Goal: Contribute content: Add original content to the website for others to see

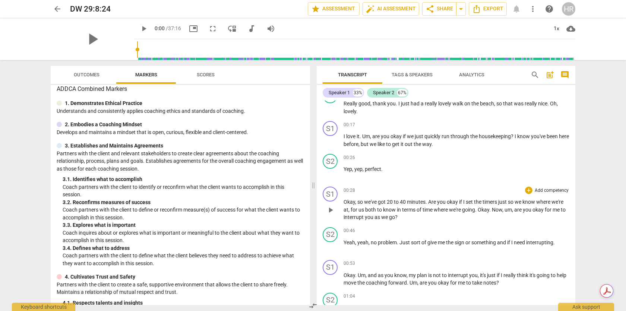
scroll to position [114, 0]
click at [512, 125] on div "+" at bounding box center [528, 124] width 7 height 7
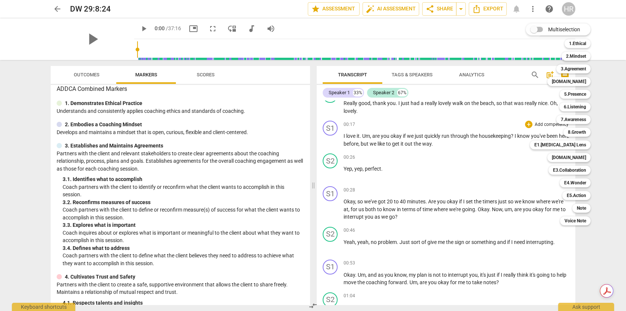
click at [512, 28] on input "Multiselection" at bounding box center [534, 30] width 18 height 18
checkbox input "true"
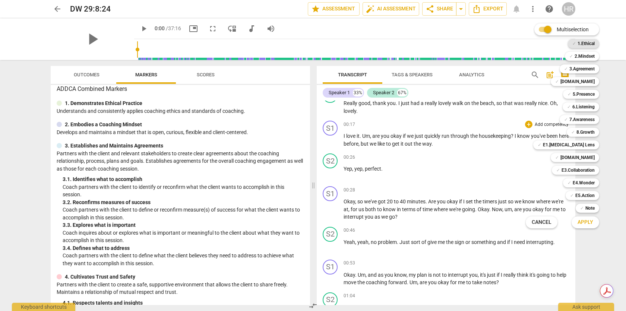
click at [512, 43] on b "1.Ethical" at bounding box center [586, 43] width 17 height 9
click at [512, 223] on span "Apply" at bounding box center [586, 222] width 16 height 7
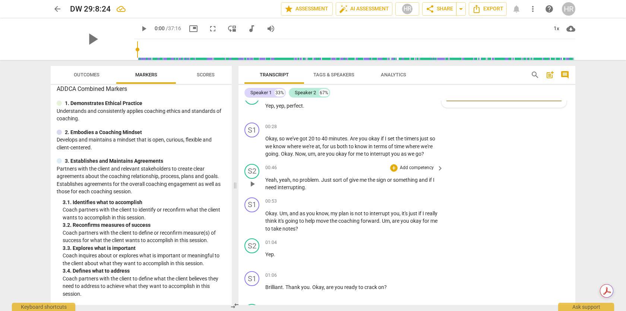
scroll to position [180, 0]
click at [432, 126] on p "Add competency" at bounding box center [416, 126] width 35 height 7
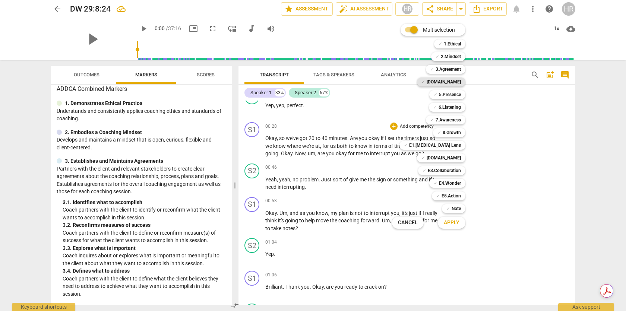
click at [458, 81] on b "[DOMAIN_NAME]" at bounding box center [444, 82] width 34 height 9
click at [456, 223] on span "Apply" at bounding box center [452, 222] width 16 height 7
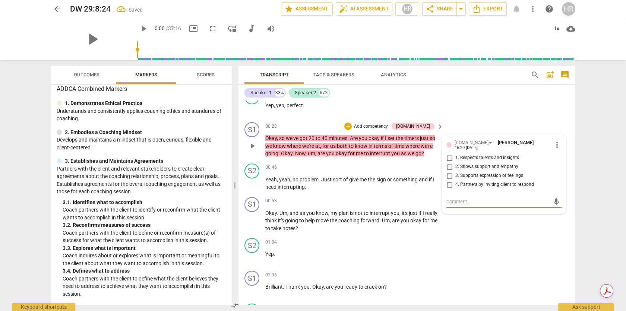
click at [447, 185] on input "4. Partners by inviting client to respond" at bounding box center [450, 184] width 12 height 9
checkbox input "true"
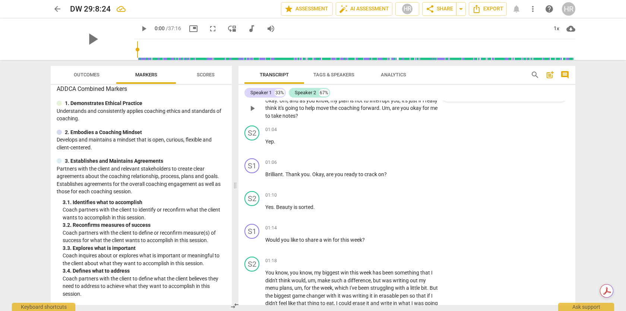
scroll to position [302, 0]
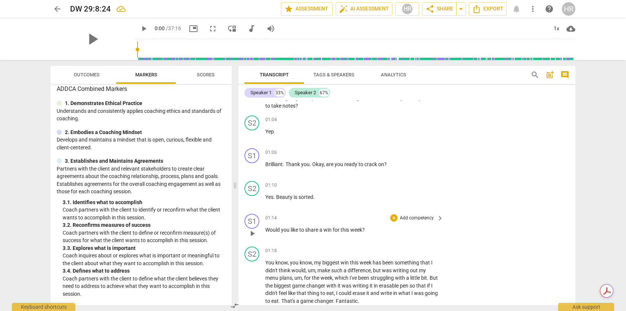
click at [401, 219] on p "Add competency" at bounding box center [416, 218] width 35 height 7
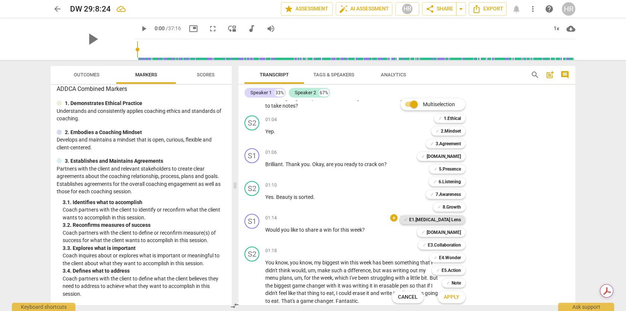
click at [439, 222] on b "E1.[MEDICAL_DATA] Lens" at bounding box center [435, 220] width 52 height 9
click at [453, 296] on span "Apply" at bounding box center [452, 297] width 16 height 7
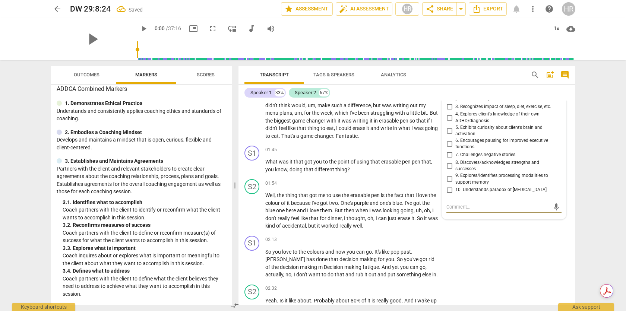
scroll to position [400, 0]
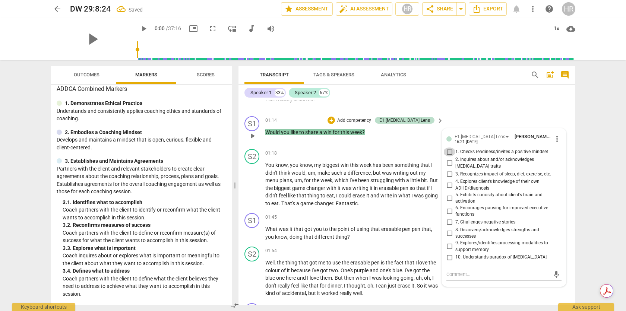
click at [448, 152] on input "1. Checks readiness/invites a positive mindset" at bounding box center [450, 152] width 12 height 9
checkbox input "true"
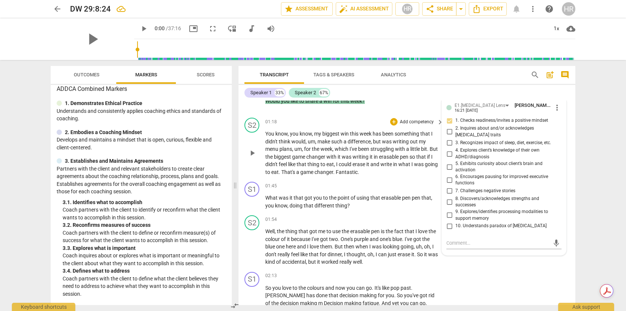
scroll to position [431, 0]
click at [139, 28] on span "play_arrow" at bounding box center [143, 28] width 9 height 9
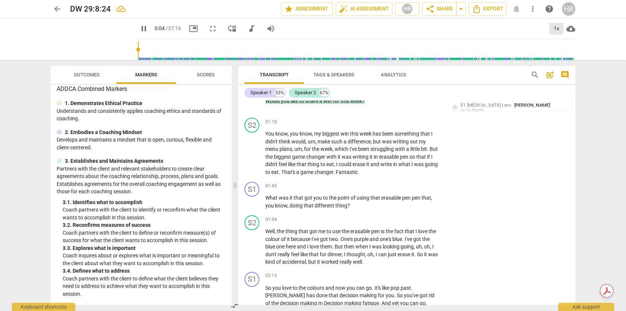
click at [512, 28] on div "1x" at bounding box center [557, 29] width 14 height 12
click at [512, 83] on li "2x" at bounding box center [562, 86] width 25 height 14
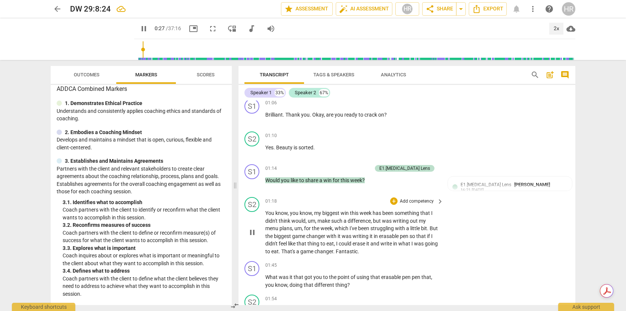
scroll to position [352, 0]
click at [139, 28] on span "pause" at bounding box center [143, 28] width 9 height 9
click at [139, 28] on span "play_arrow" at bounding box center [143, 28] width 9 height 9
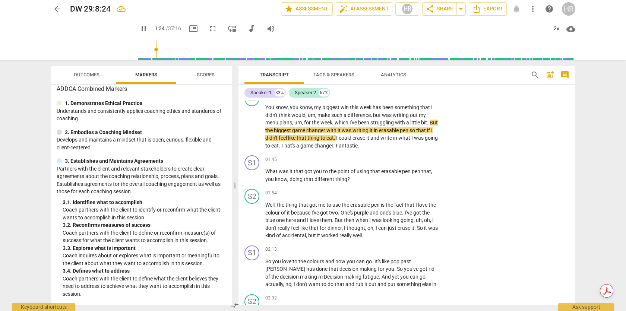
scroll to position [459, 0]
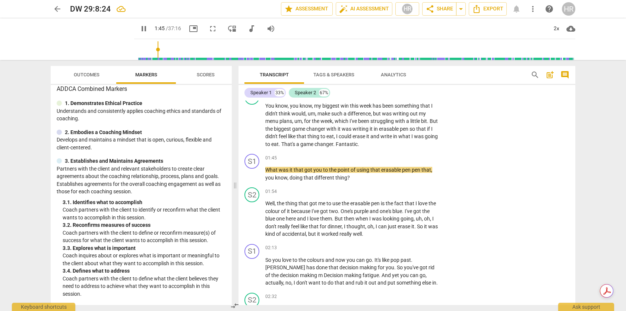
click at [139, 29] on span "pause" at bounding box center [143, 28] width 9 height 9
click at [139, 27] on span "play_arrow" at bounding box center [143, 28] width 9 height 9
click at [139, 27] on span "pause" at bounding box center [143, 28] width 9 height 9
type input "114"
click at [437, 158] on span "keyboard_arrow_right" at bounding box center [440, 158] width 9 height 9
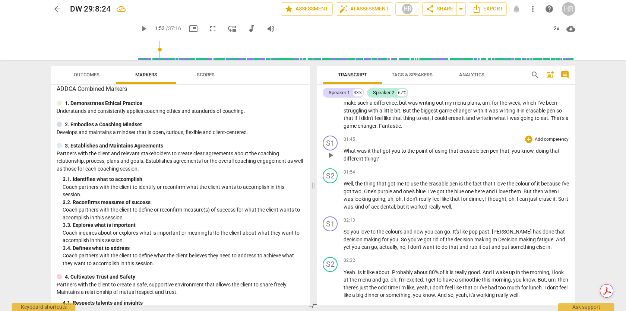
scroll to position [449, 0]
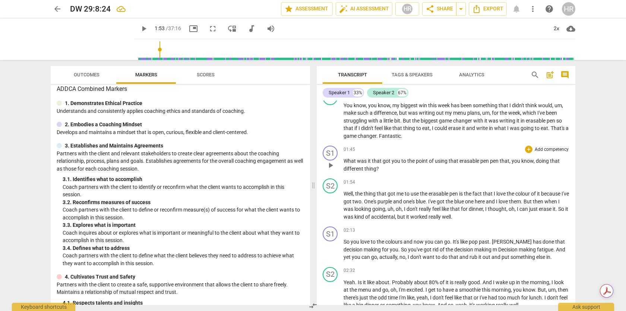
click at [512, 148] on p "Add competency" at bounding box center [551, 150] width 35 height 7
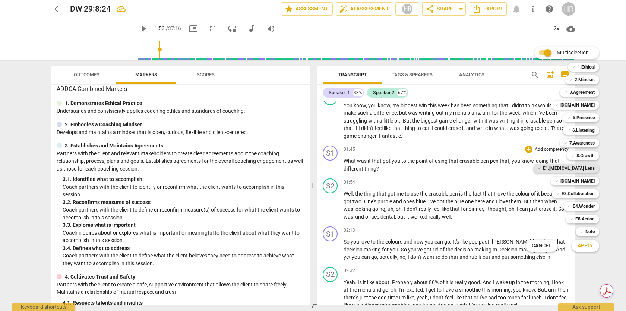
click at [512, 170] on b "E1.[MEDICAL_DATA] Lens" at bounding box center [569, 168] width 52 height 9
click at [512, 169] on b "E1.[MEDICAL_DATA] Lens" at bounding box center [569, 168] width 52 height 9
click at [512, 249] on span "Apply" at bounding box center [586, 245] width 16 height 7
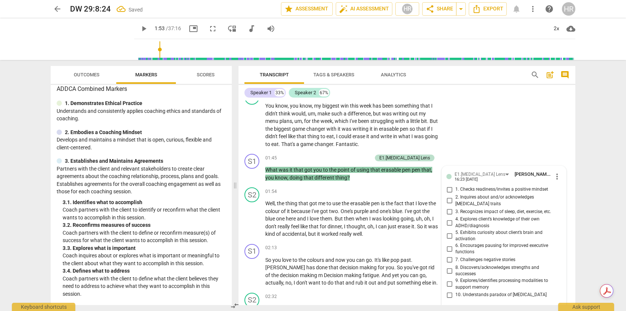
scroll to position [465, 0]
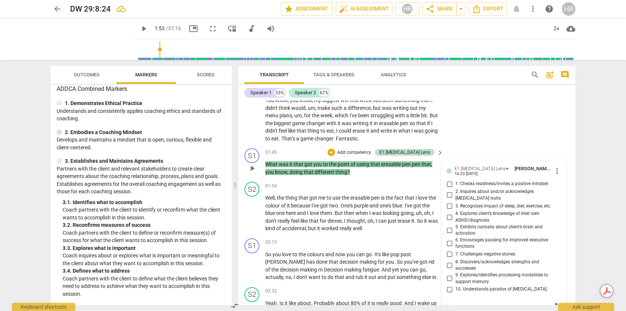
click at [449, 226] on input "5. Exhibits curiosity about client’s brain and activation" at bounding box center [450, 230] width 12 height 9
checkbox input "true"
click at [493, 156] on div "S1 play_arrow pause 01:45 + Add competency E1.[MEDICAL_DATA] Lens keyboard_arro…" at bounding box center [407, 162] width 337 height 34
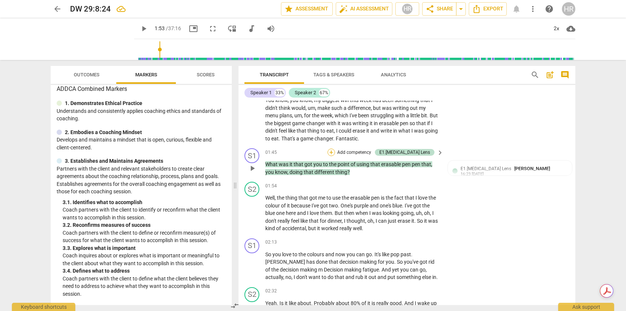
click at [335, 151] on div "+" at bounding box center [331, 152] width 7 height 7
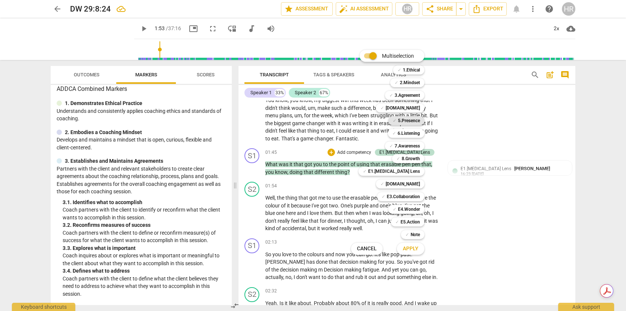
click at [405, 121] on b "5.Presence" at bounding box center [409, 120] width 22 height 9
click at [417, 249] on span "Apply" at bounding box center [411, 248] width 16 height 7
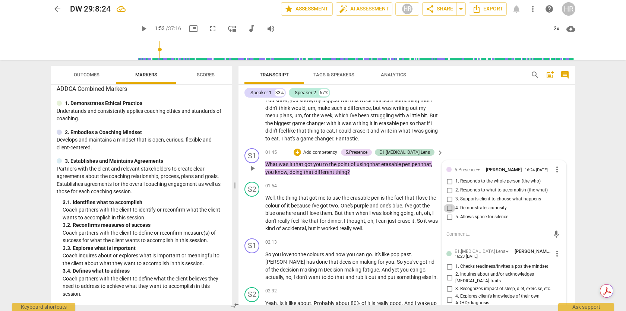
click at [447, 211] on input "4. Demonstrates curiosity" at bounding box center [450, 208] width 12 height 9
checkbox input "true"
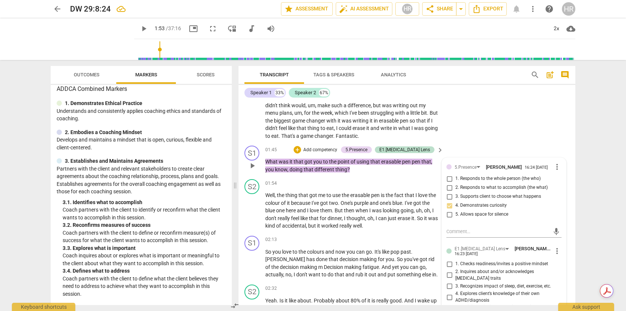
scroll to position [468, 0]
click at [336, 151] on p "Add competency" at bounding box center [320, 150] width 35 height 7
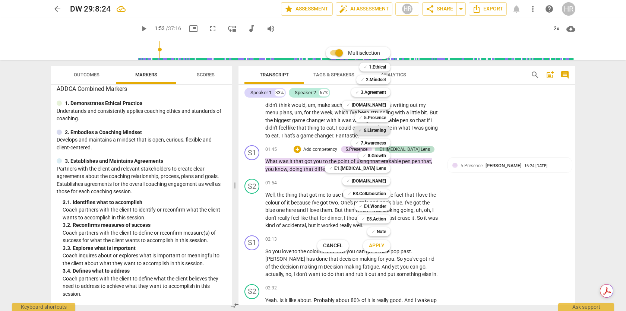
click at [373, 131] on b "6.Listening" at bounding box center [375, 130] width 22 height 9
click at [381, 248] on span "Apply" at bounding box center [377, 245] width 16 height 7
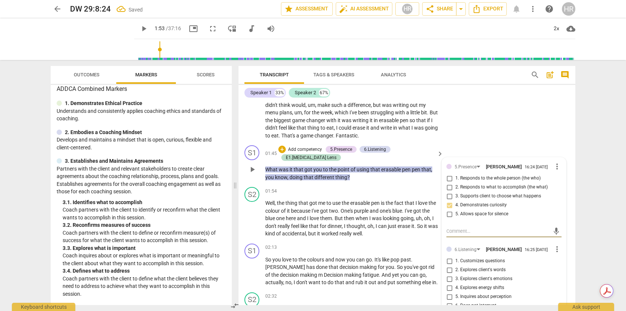
scroll to position [469, 0]
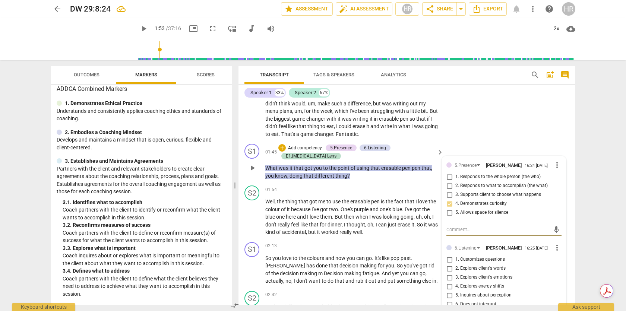
click at [448, 264] on input "1. Customizes questions" at bounding box center [450, 259] width 12 height 9
checkbox input "true"
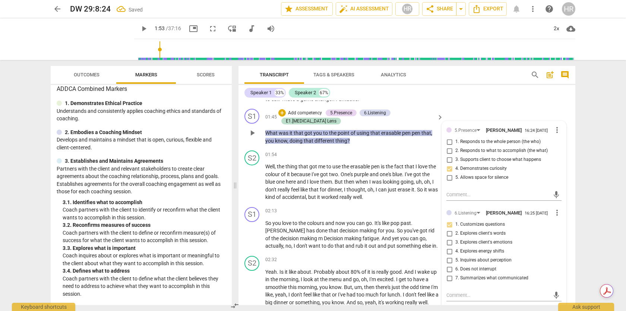
scroll to position [505, 0]
click at [139, 29] on span "play_arrow" at bounding box center [143, 28] width 9 height 9
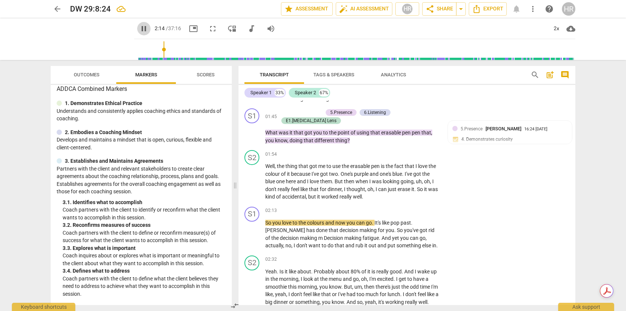
click at [139, 28] on span "pause" at bounding box center [143, 28] width 9 height 9
type input "135"
click at [431, 208] on p "Add competency" at bounding box center [416, 211] width 35 height 7
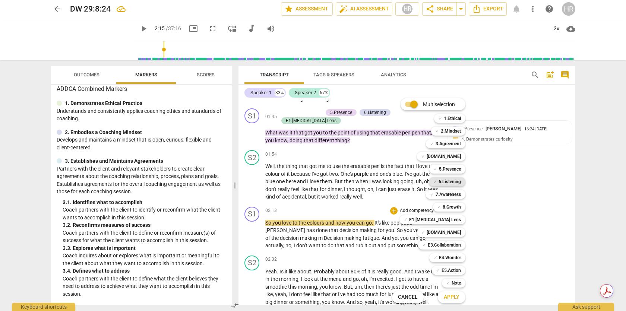
click at [444, 184] on b "6.Listening" at bounding box center [450, 182] width 22 height 9
click at [454, 298] on span "Apply" at bounding box center [452, 297] width 16 height 7
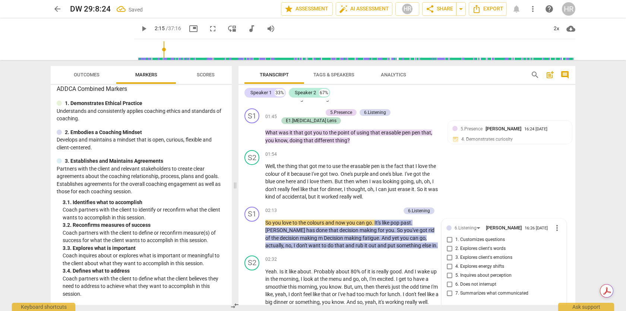
scroll to position [508, 0]
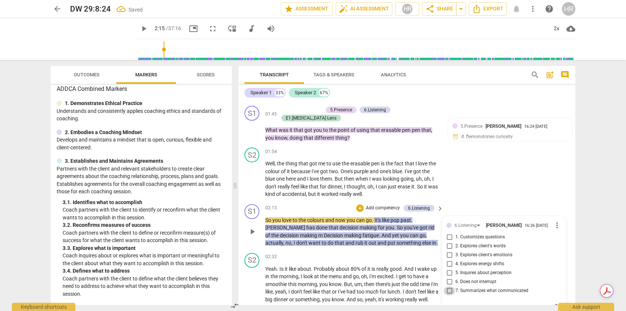
click at [450, 287] on input "7. Summarizes what communicated" at bounding box center [450, 291] width 12 height 9
checkbox input "true"
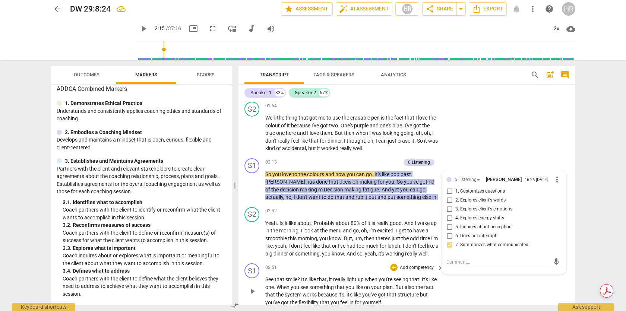
scroll to position [553, 0]
click at [139, 27] on span "play_arrow" at bounding box center [143, 28] width 9 height 9
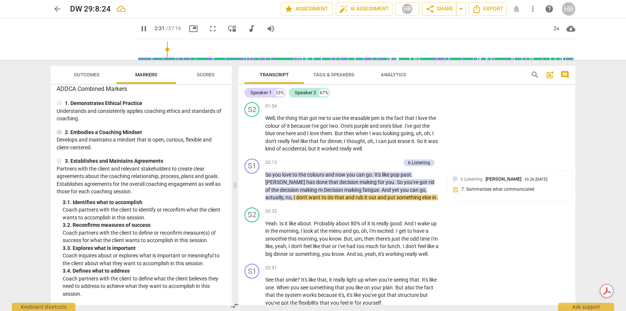
click at [139, 27] on span "pause" at bounding box center [143, 28] width 9 height 9
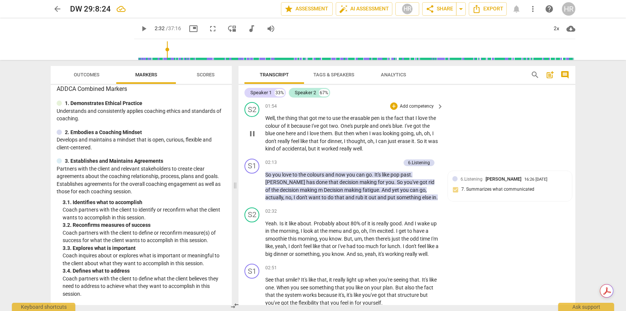
type input "152"
click at [364, 159] on div "+ Add competency" at bounding box center [378, 162] width 44 height 7
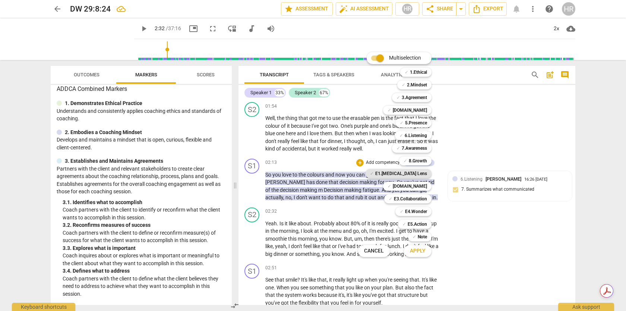
click at [418, 172] on b "E1.[MEDICAL_DATA] Lens" at bounding box center [402, 173] width 52 height 9
click at [418, 173] on b "E1.[MEDICAL_DATA] Lens" at bounding box center [402, 173] width 52 height 9
click at [420, 249] on span "Apply" at bounding box center [418, 251] width 16 height 7
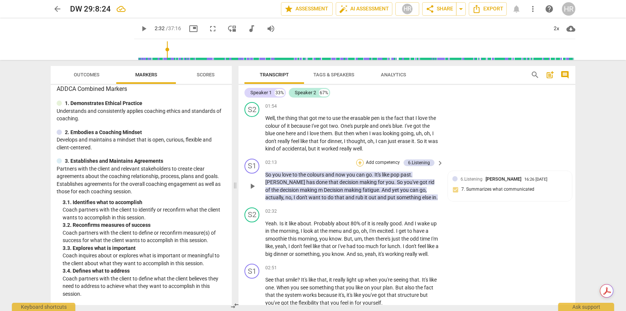
click at [361, 159] on div "+" at bounding box center [359, 162] width 7 height 7
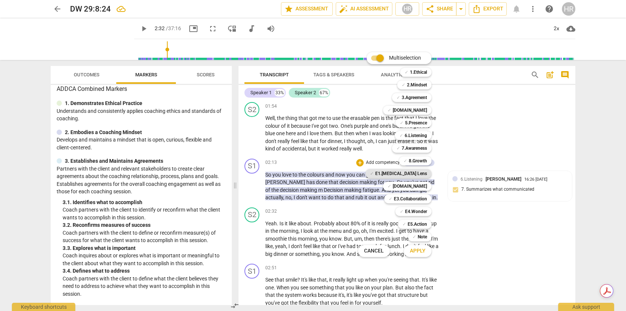
click at [400, 173] on b "E1.[MEDICAL_DATA] Lens" at bounding box center [402, 173] width 52 height 9
click at [421, 252] on span "Apply" at bounding box center [418, 251] width 16 height 7
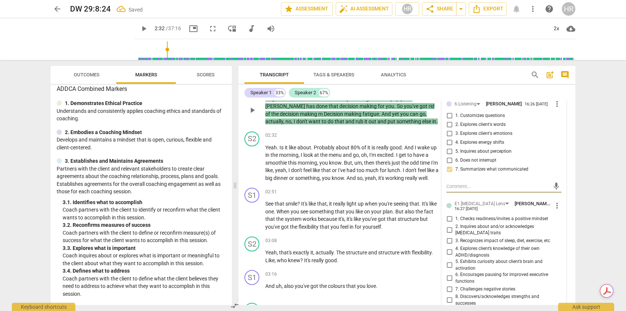
scroll to position [629, 0]
click at [449, 296] on input "8. Discovers/acknowledges strengths and successes" at bounding box center [450, 300] width 12 height 9
checkbox input "true"
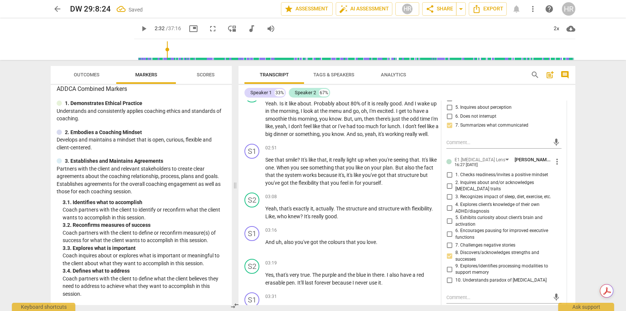
scroll to position [673, 0]
click at [448, 276] on input "10. Understands paradox of [MEDICAL_DATA]" at bounding box center [450, 280] width 12 height 9
checkbox input "true"
click at [139, 30] on span "play_arrow" at bounding box center [143, 28] width 9 height 9
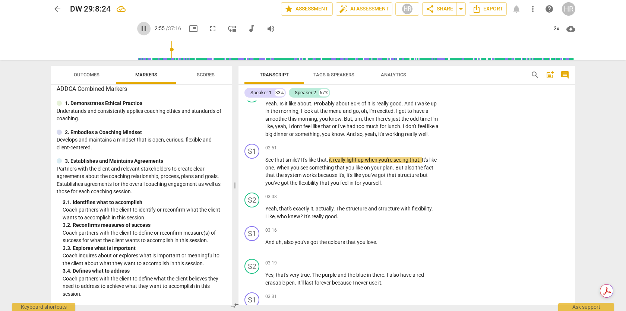
click at [139, 29] on span "pause" at bounding box center [143, 28] width 9 height 9
type input "176"
click at [396, 147] on div "+" at bounding box center [393, 147] width 7 height 7
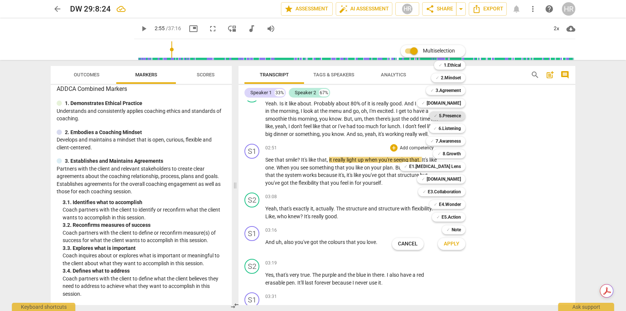
click at [448, 118] on b "5.Presence" at bounding box center [450, 115] width 22 height 9
click at [452, 244] on span "Apply" at bounding box center [452, 244] width 16 height 7
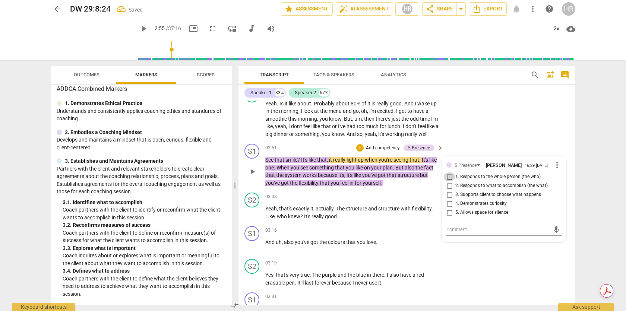
click at [448, 178] on input "1. Responds to the whole person (the who)" at bounding box center [450, 177] width 12 height 9
checkbox input "true"
click at [387, 148] on p "Add competency" at bounding box center [382, 148] width 35 height 7
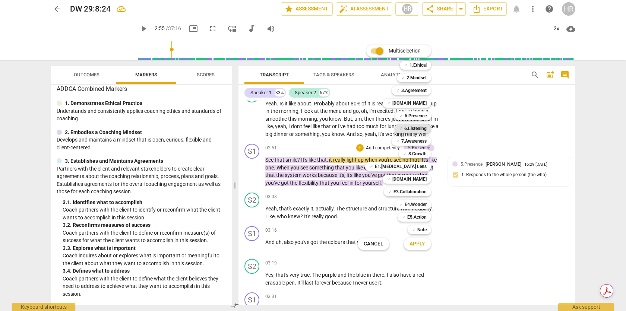
click at [413, 129] on b "6.Listening" at bounding box center [416, 128] width 22 height 9
click at [423, 245] on span "Apply" at bounding box center [418, 244] width 16 height 7
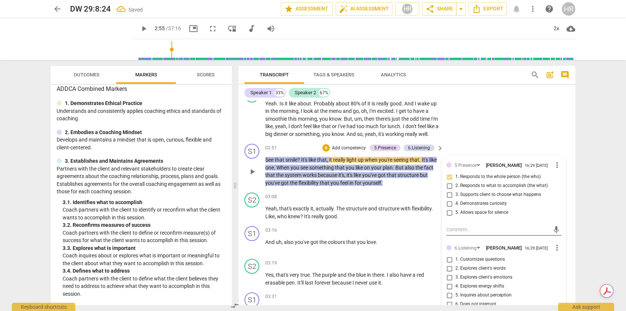
scroll to position [675, 0]
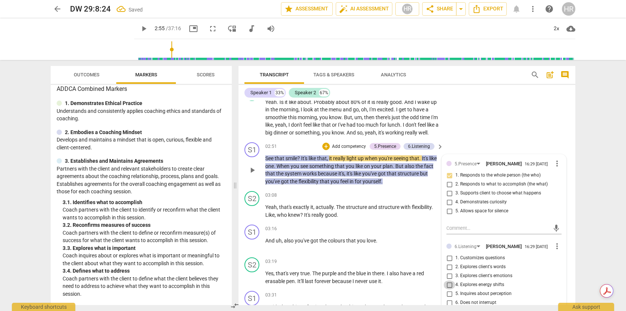
click at [449, 290] on input "4. Explores energy shifts" at bounding box center [450, 285] width 12 height 9
checkbox input "true"
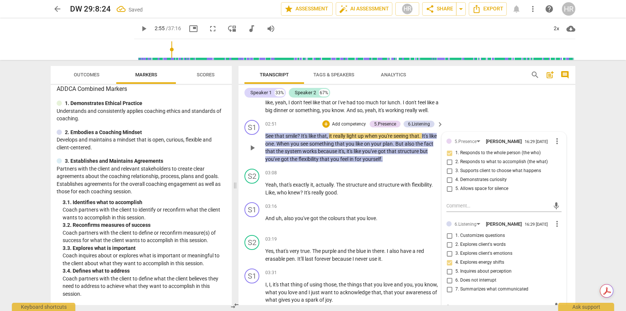
scroll to position [711, 0]
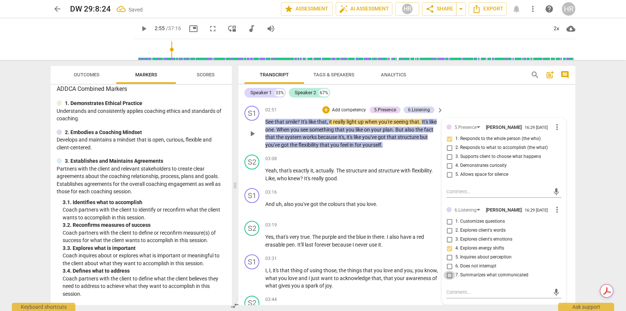
click at [449, 280] on input "7. Summarizes what communicated" at bounding box center [450, 275] width 12 height 9
checkbox input "true"
click at [139, 29] on span "play_arrow" at bounding box center [143, 28] width 9 height 9
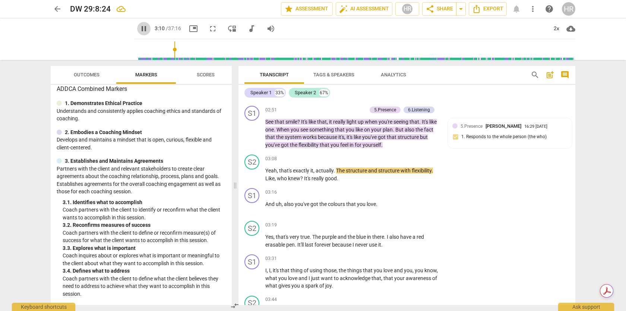
click at [139, 29] on span "pause" at bounding box center [143, 28] width 9 height 9
click at [139, 28] on span "play_arrow" at bounding box center [143, 28] width 9 height 9
click at [139, 28] on span "pause" at bounding box center [143, 28] width 9 height 9
type input "201"
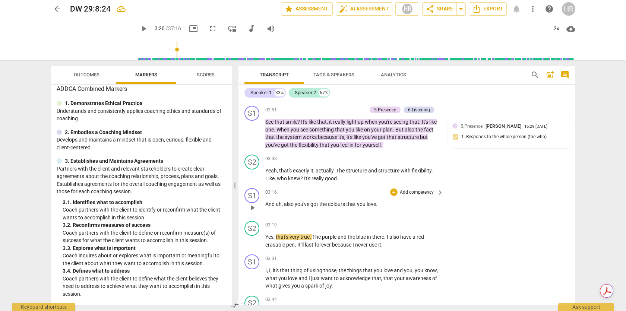
click at [404, 192] on p "Add competency" at bounding box center [416, 192] width 35 height 7
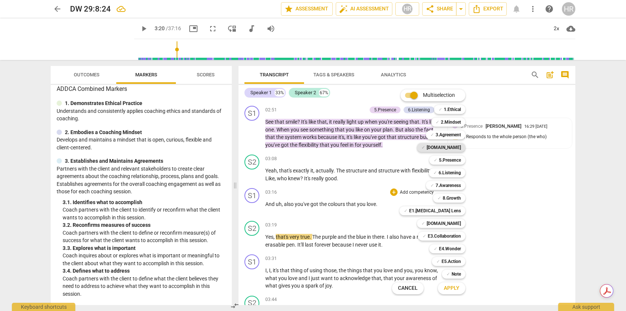
click at [450, 148] on b "[DOMAIN_NAME]" at bounding box center [444, 147] width 34 height 9
click at [455, 288] on span "Apply" at bounding box center [452, 288] width 16 height 7
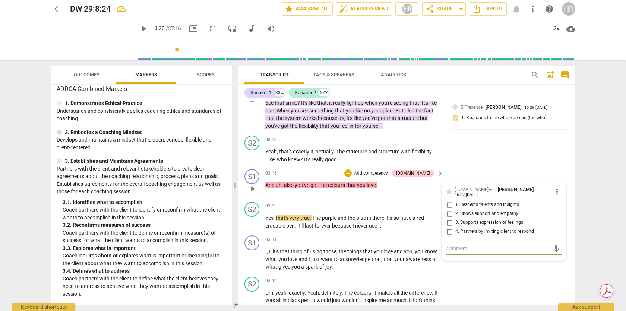
scroll to position [731, 0]
click at [512, 193] on span "more_vert" at bounding box center [557, 191] width 9 height 9
click at [512, 208] on li "Delete" at bounding box center [563, 205] width 26 height 14
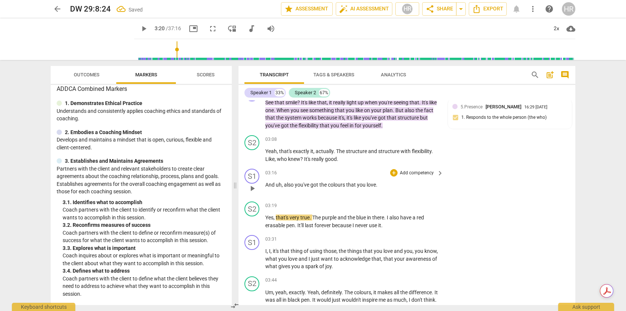
click at [412, 173] on p "Add competency" at bounding box center [416, 173] width 35 height 7
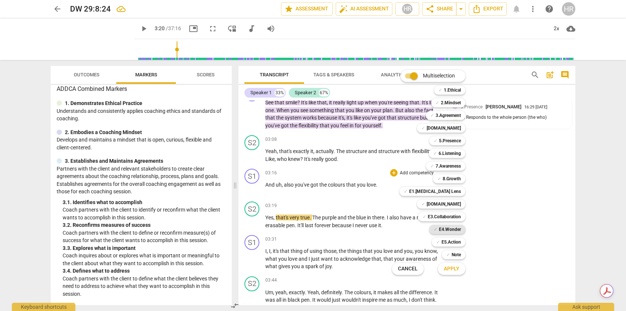
click at [448, 230] on b "E4.Wonder" at bounding box center [450, 229] width 22 height 9
click at [455, 270] on span "Apply" at bounding box center [452, 269] width 16 height 7
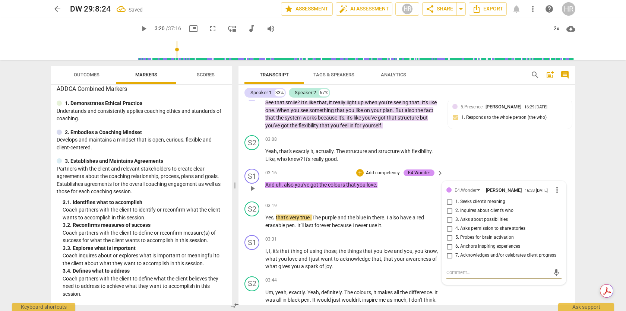
click at [449, 247] on input "6. Anchors inspiring experiences" at bounding box center [450, 246] width 12 height 9
checkbox input "true"
click at [397, 231] on div "S2 play_arrow pause 03:19 + Add competency keyboard_arrow_right Yes , that's ve…" at bounding box center [407, 216] width 337 height 34
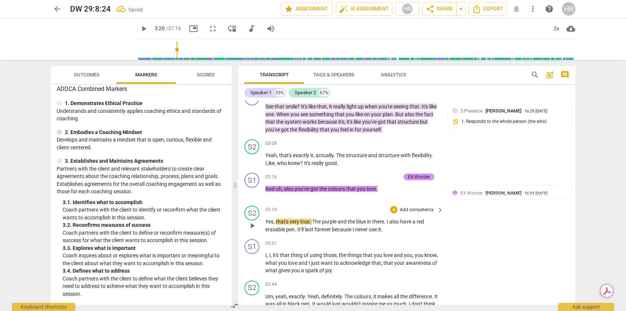
scroll to position [723, 0]
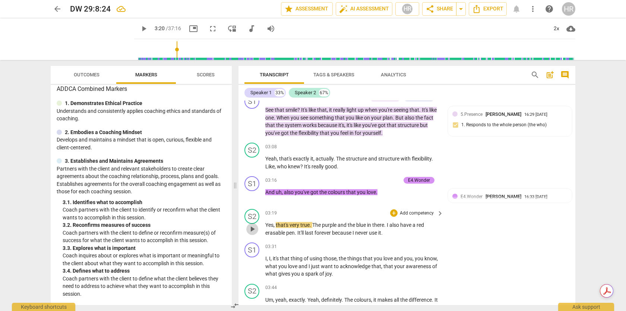
click at [254, 226] on span "play_arrow" at bounding box center [252, 229] width 9 height 9
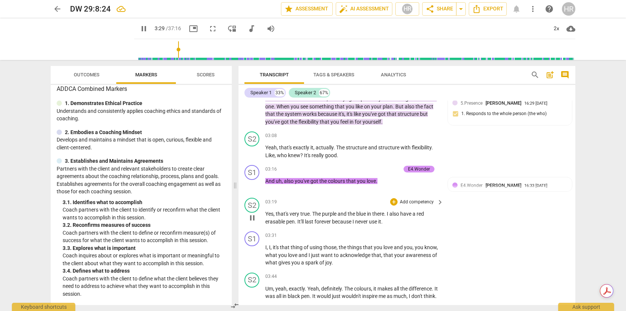
scroll to position [741, 0]
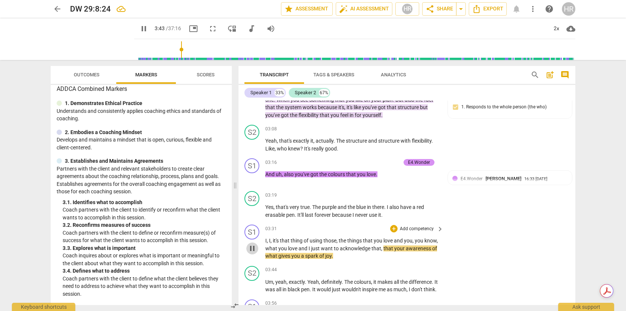
click at [252, 251] on span "pause" at bounding box center [252, 248] width 9 height 9
type input "224"
click at [417, 229] on p "Add competency" at bounding box center [416, 229] width 35 height 7
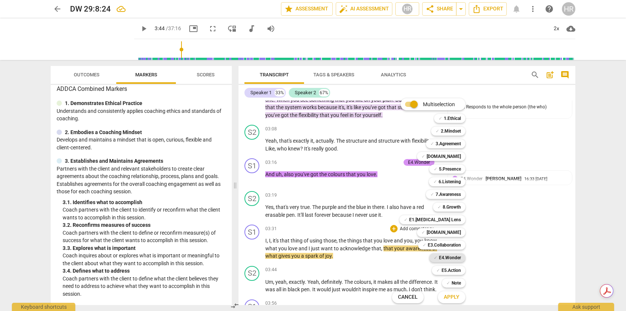
click at [450, 258] on b "E4.Wonder" at bounding box center [450, 258] width 22 height 9
click at [455, 298] on span "Apply" at bounding box center [452, 297] width 16 height 7
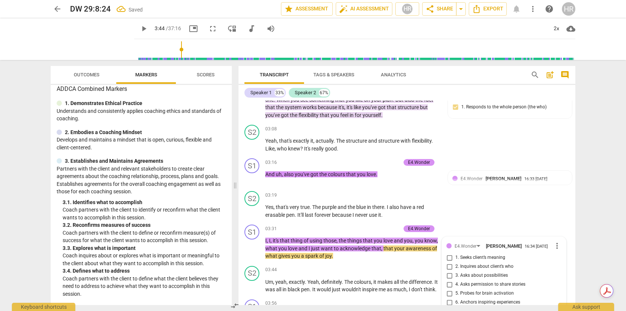
scroll to position [869, 0]
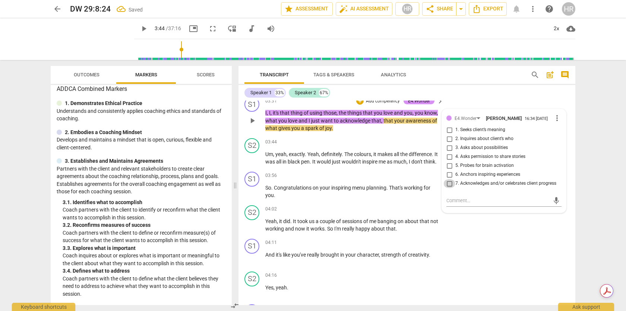
click at [450, 186] on input "7. Acknowledges and/or celebrates client progress" at bounding box center [450, 183] width 12 height 9
checkbox input "true"
click at [139, 29] on span "play_arrow" at bounding box center [143, 28] width 9 height 9
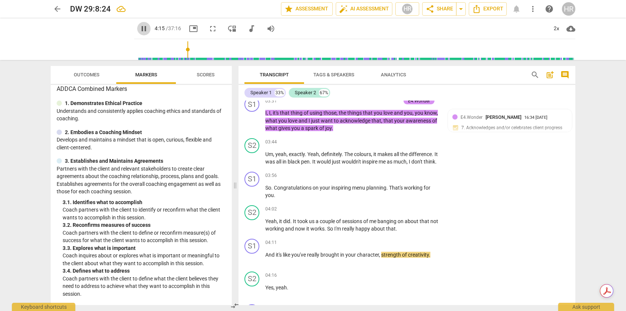
click at [139, 29] on span "pause" at bounding box center [143, 28] width 9 height 9
type input "257"
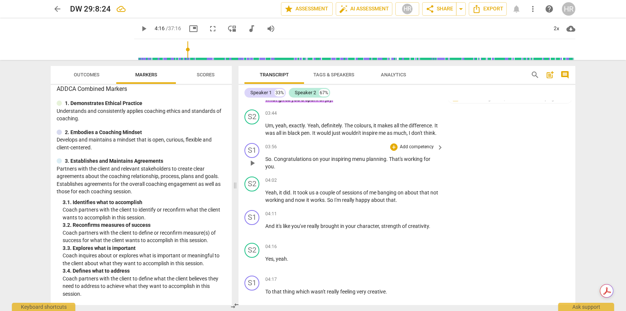
scroll to position [946, 0]
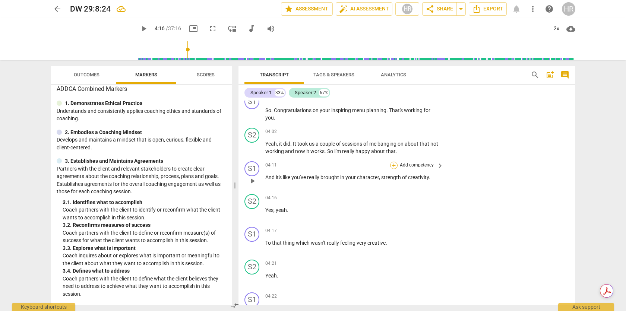
click at [393, 169] on div "+" at bounding box center [393, 165] width 7 height 7
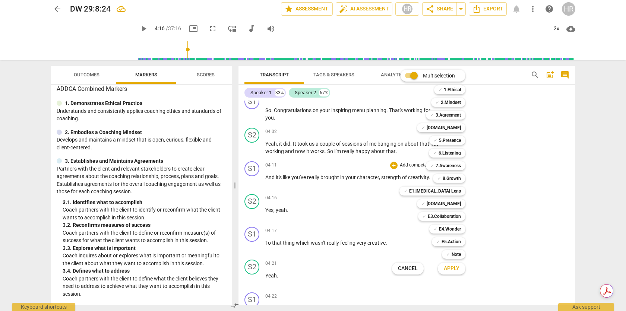
click at [412, 76] on input "Multiselection" at bounding box center [414, 76] width 18 height 18
checkbox input "false"
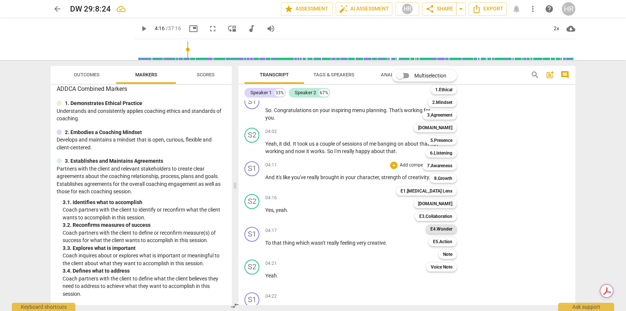
click at [443, 230] on b "E4.Wonder" at bounding box center [442, 229] width 22 height 9
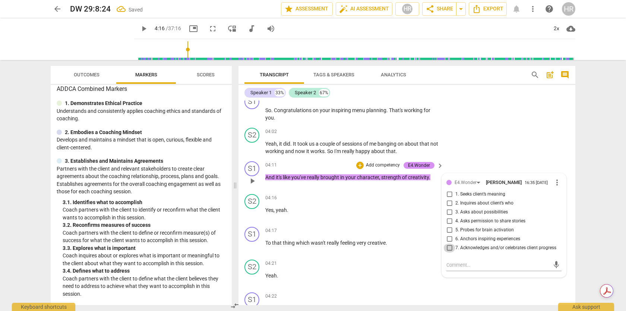
click at [450, 253] on input "7. Acknowledges and/or celebrates client progress" at bounding box center [450, 248] width 12 height 9
checkbox input "true"
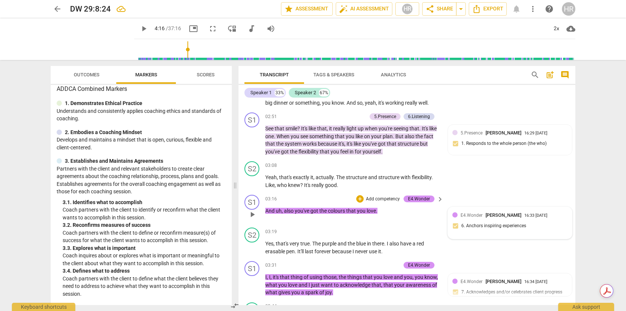
scroll to position [704, 0]
click at [390, 198] on p "Add competency" at bounding box center [382, 200] width 35 height 7
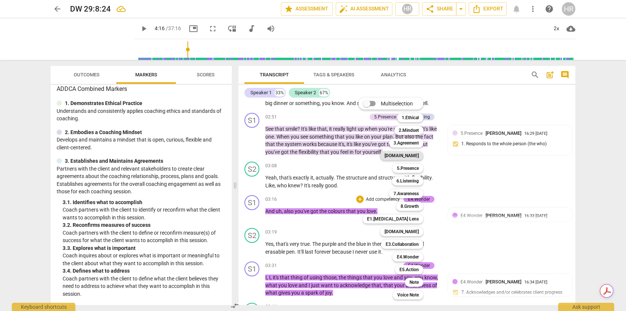
click at [411, 158] on b "[DOMAIN_NAME]" at bounding box center [402, 155] width 34 height 9
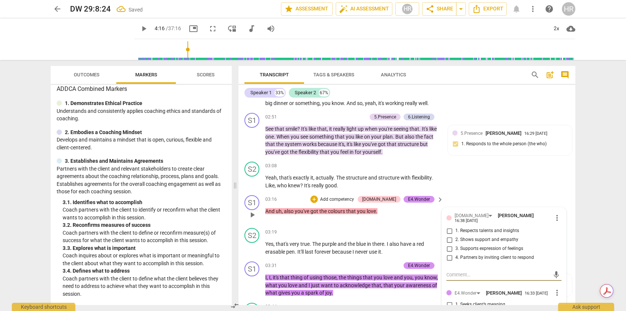
click at [450, 230] on input "1. Respects talents and insights" at bounding box center [450, 231] width 12 height 9
checkbox input "true"
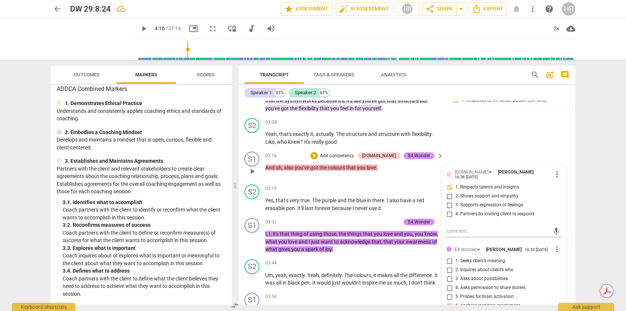
scroll to position [758, 0]
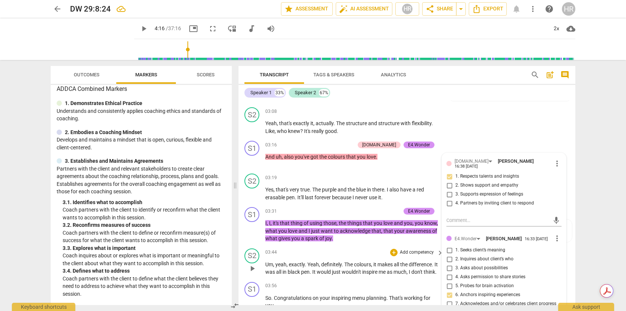
click at [423, 246] on div "S2 play_arrow pause 03:44 + Add competency keyboard_arrow_right Um , yeah , exa…" at bounding box center [407, 263] width 337 height 34
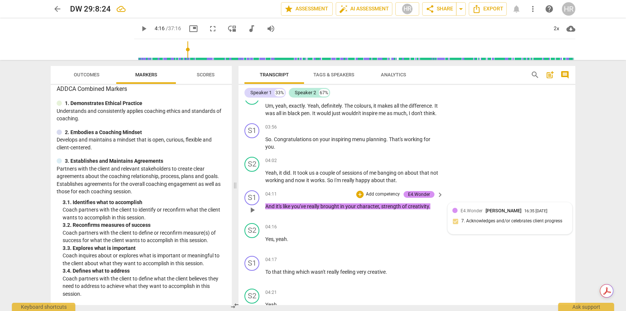
scroll to position [917, 0]
click at [386, 198] on p "Add competency" at bounding box center [382, 194] width 35 height 7
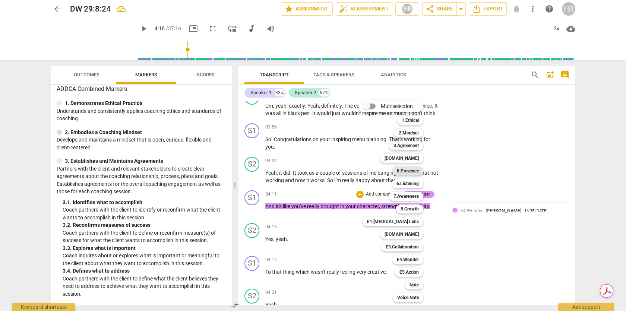
click at [406, 173] on b "5.Presence" at bounding box center [408, 171] width 22 height 9
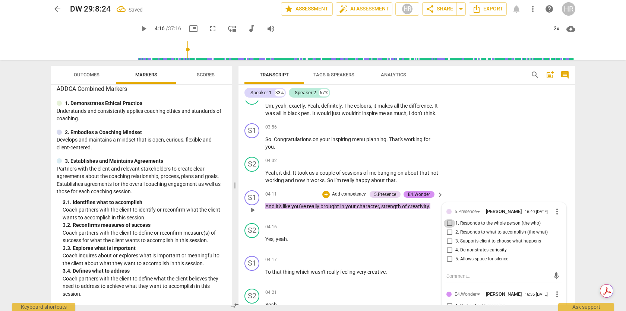
click at [450, 228] on input "1. Responds to the whole person (the who)" at bounding box center [450, 223] width 12 height 9
checkbox input "true"
click at [242, 220] on div "S1 play_arrow pause 04:11 + Add competency 5.Presence E4.Wonder keyboard_arrow_…" at bounding box center [407, 204] width 337 height 33
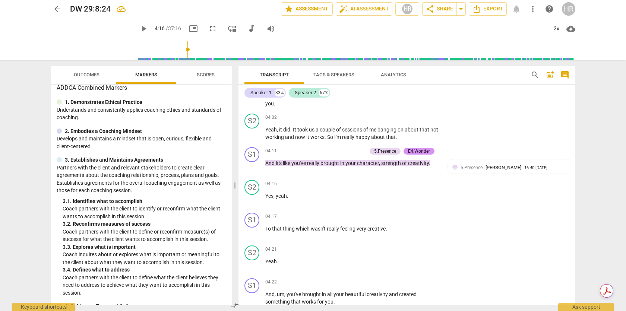
scroll to position [8, 0]
click at [139, 28] on span "play_arrow" at bounding box center [143, 28] width 9 height 9
click at [139, 27] on span "pause" at bounding box center [143, 28] width 9 height 9
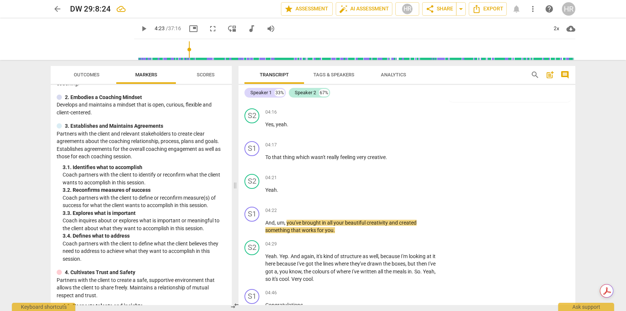
scroll to position [1041, 0]
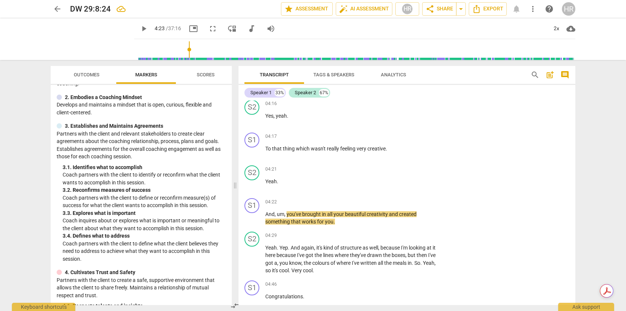
click at [139, 28] on span "play_arrow" at bounding box center [143, 28] width 9 height 9
click at [139, 28] on span "pause" at bounding box center [143, 28] width 9 height 9
click at [139, 28] on span "play_arrow" at bounding box center [143, 28] width 9 height 9
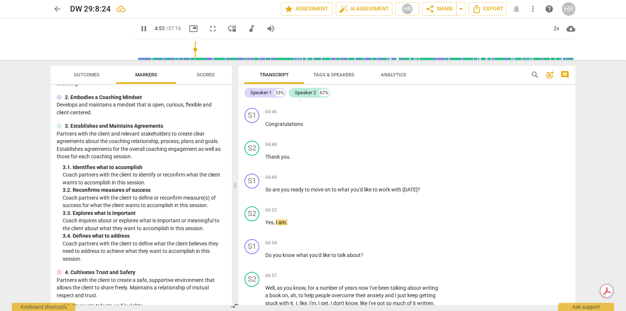
scroll to position [1221, 0]
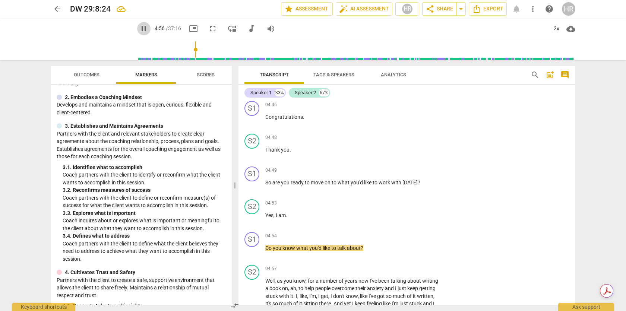
click at [139, 29] on span "pause" at bounding box center [143, 28] width 9 height 9
type input "297"
click at [396, 240] on div "+" at bounding box center [393, 236] width 7 height 7
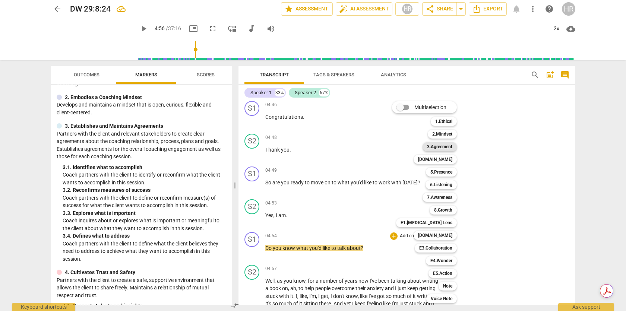
click at [446, 148] on b "3.Agreement" at bounding box center [439, 146] width 25 height 9
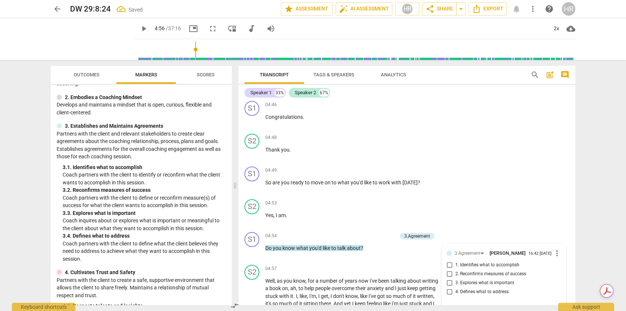
scroll to position [1336, 0]
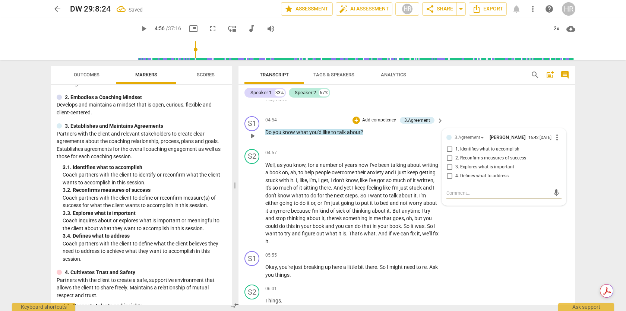
click at [446, 154] on input "1. Identifies what to accomplish" at bounding box center [450, 149] width 12 height 9
checkbox input "true"
click at [139, 29] on span "play_arrow" at bounding box center [143, 28] width 9 height 9
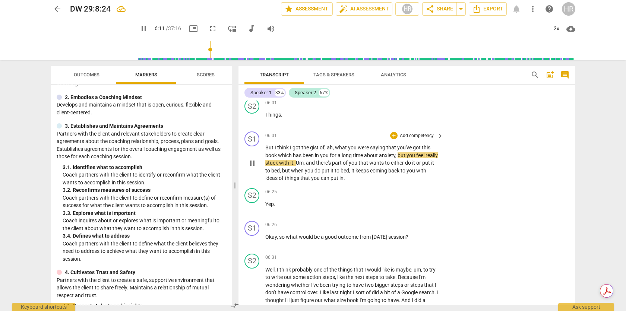
scroll to position [1525, 0]
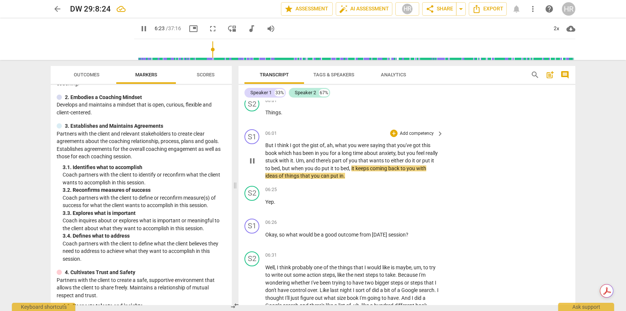
click at [252, 166] on span "pause" at bounding box center [252, 161] width 9 height 9
type input "384"
click at [396, 137] on div "+" at bounding box center [393, 133] width 7 height 7
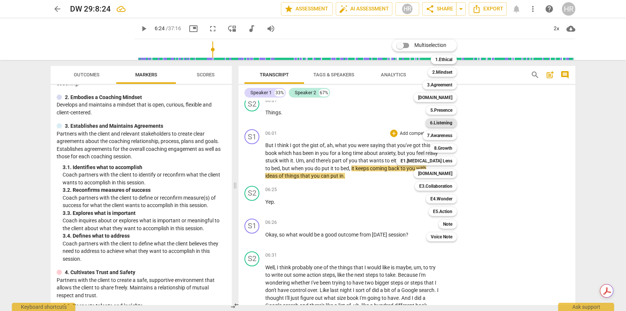
click at [436, 124] on b "6.Listening" at bounding box center [441, 123] width 22 height 9
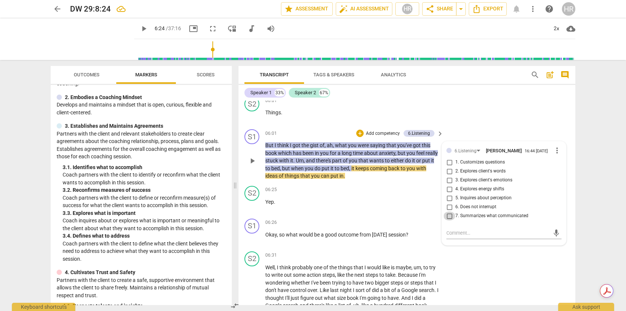
click at [449, 221] on input "7. Summarizes what communicated" at bounding box center [450, 216] width 12 height 9
checkbox input "true"
click at [139, 30] on span "play_arrow" at bounding box center [143, 28] width 9 height 9
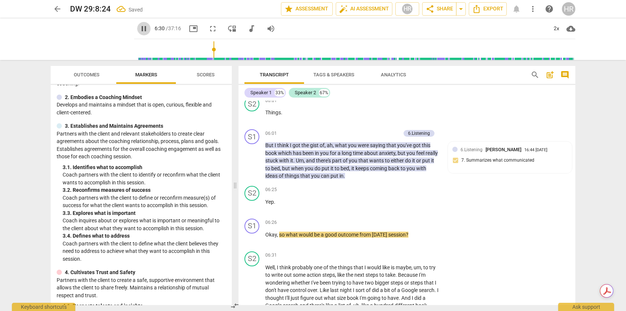
click at [139, 30] on span "pause" at bounding box center [143, 28] width 9 height 9
type input "390"
click at [394, 227] on div "+" at bounding box center [393, 222] width 7 height 7
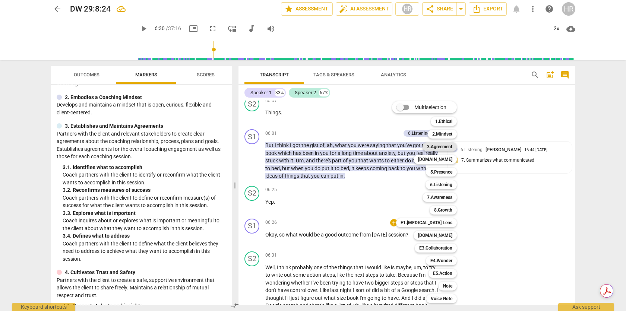
click at [442, 147] on b "3.Agreement" at bounding box center [439, 146] width 25 height 9
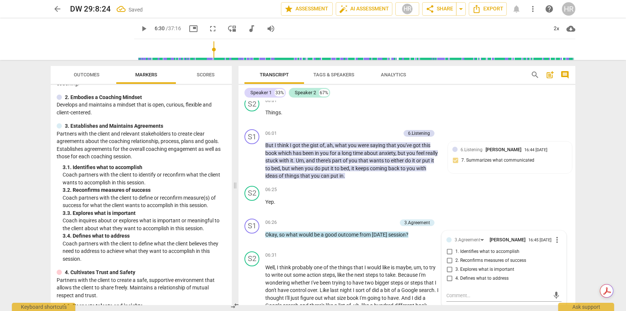
scroll to position [1528, 0]
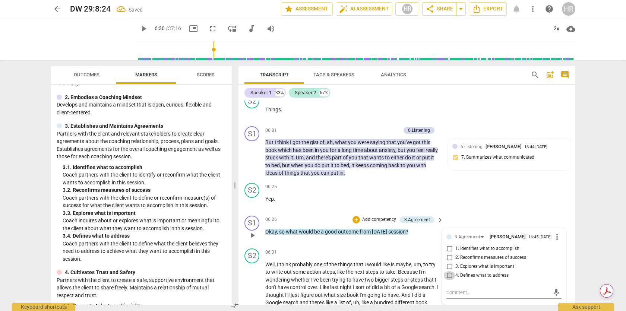
click at [448, 280] on input "4. Defines what to address" at bounding box center [450, 275] width 12 height 9
checkbox input "true"
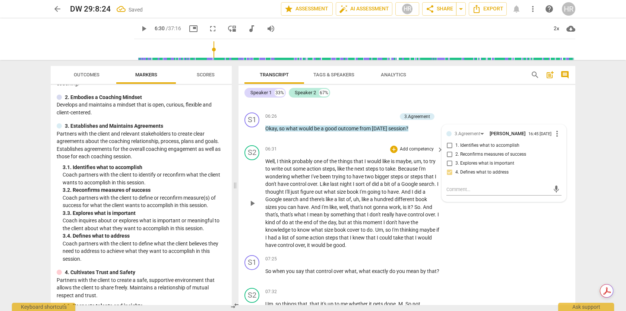
scroll to position [1631, 0]
click at [139, 28] on span "play_arrow" at bounding box center [143, 28] width 9 height 9
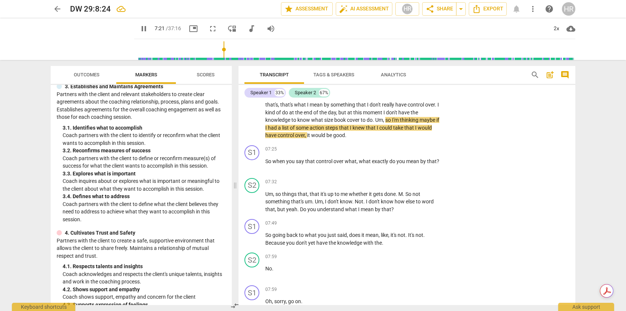
scroll to position [1753, 0]
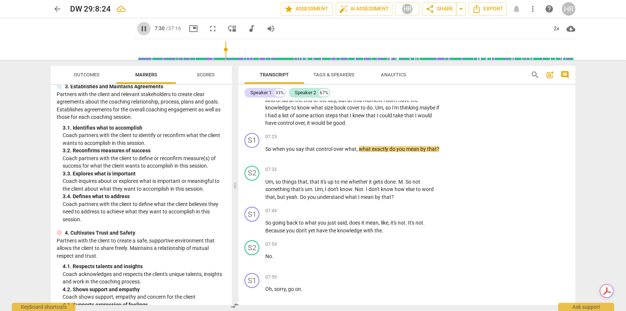
click at [139, 28] on span "pause" at bounding box center [143, 28] width 9 height 9
type input "451"
click at [396, 141] on div "+" at bounding box center [393, 137] width 7 height 7
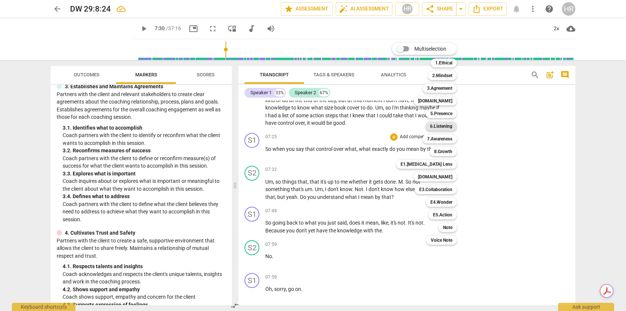
click at [433, 127] on b "6.Listening" at bounding box center [441, 126] width 22 height 9
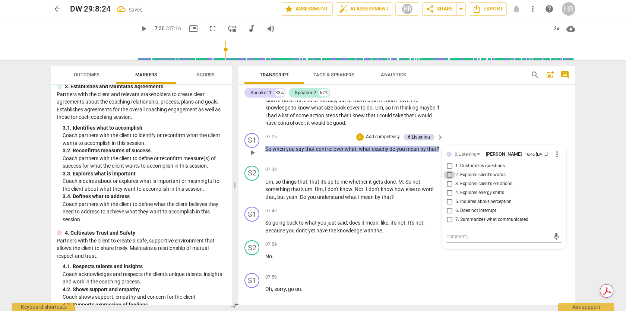
click at [449, 180] on input "2. Explores client's words" at bounding box center [450, 175] width 12 height 9
checkbox input "true"
click at [139, 30] on span "play_arrow" at bounding box center [143, 28] width 9 height 9
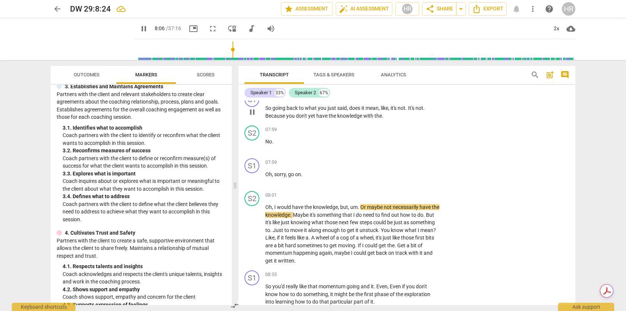
scroll to position [1871, 0]
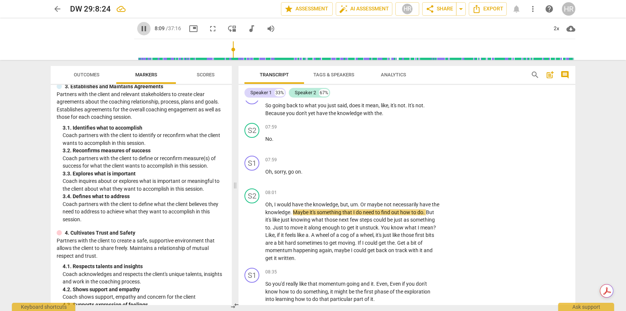
click at [139, 31] on span "pause" at bounding box center [143, 28] width 9 height 9
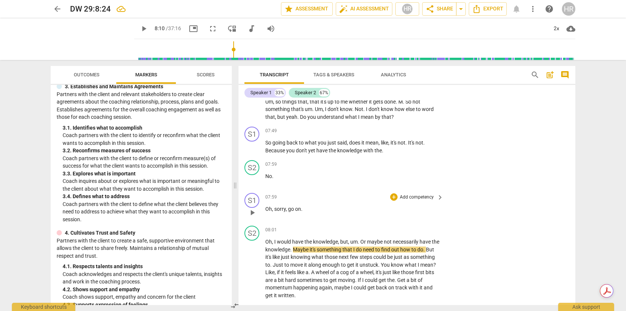
scroll to position [1832, 0]
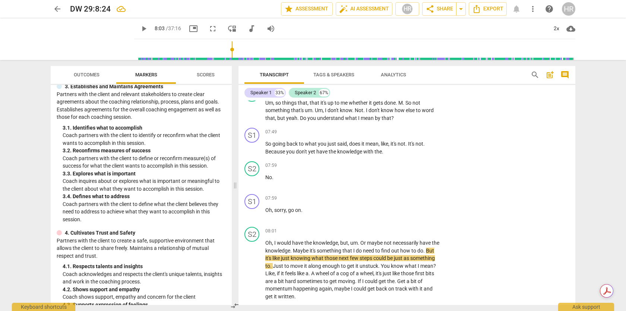
click at [224, 49] on input "range" at bounding box center [356, 50] width 439 height 24
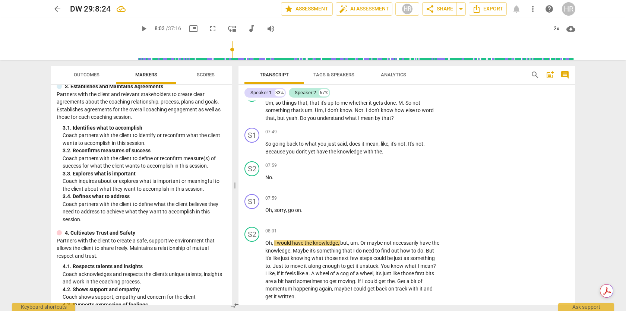
click at [139, 30] on span "play_arrow" at bounding box center [143, 28] width 9 height 9
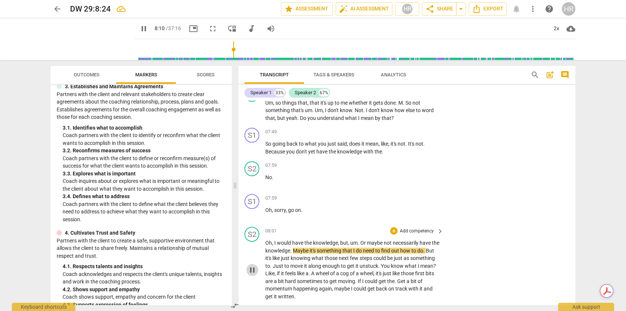
click at [253, 275] on span "pause" at bounding box center [252, 270] width 9 height 9
click at [254, 115] on span "play_arrow" at bounding box center [252, 110] width 9 height 9
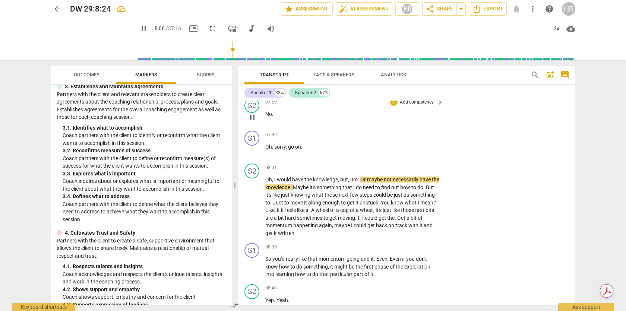
scroll to position [1897, 0]
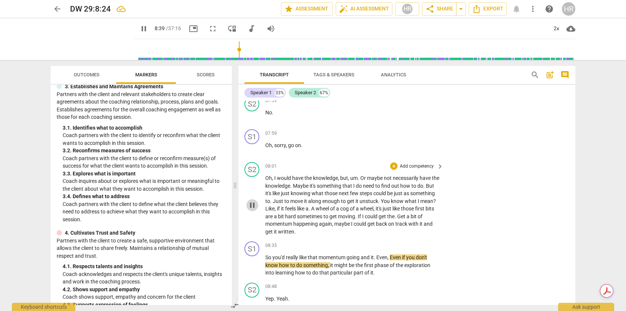
click at [252, 210] on span "pause" at bounding box center [252, 205] width 9 height 9
type input "521"
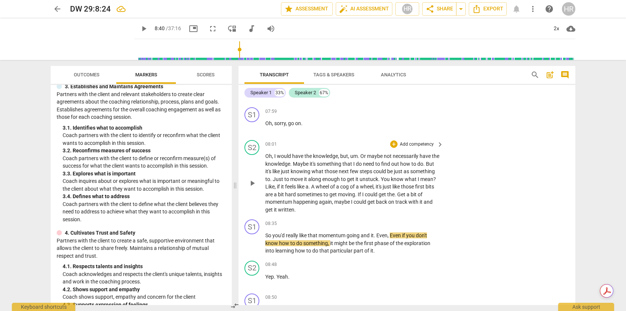
scroll to position [1920, 0]
click at [396, 114] on div "+" at bounding box center [393, 110] width 7 height 7
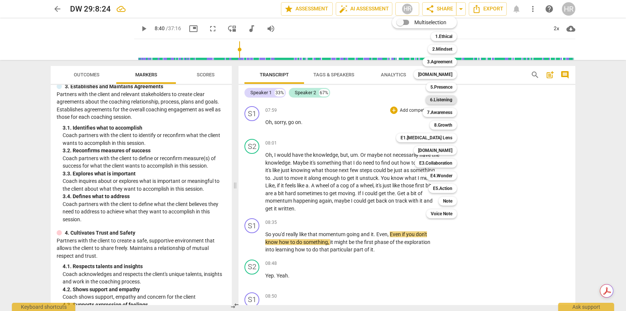
click at [442, 100] on b "6.Listening" at bounding box center [441, 99] width 22 height 9
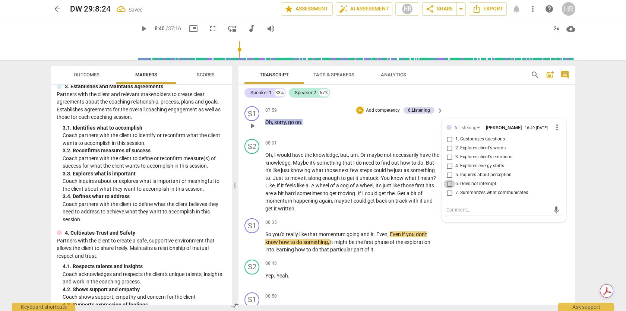
click at [448, 189] on input "6. Does not interrupt" at bounding box center [450, 184] width 12 height 9
checkbox input "true"
click at [338, 213] on p "Oh , I would have the knowledge , but , um . Or maybe not necessarily have the …" at bounding box center [353, 181] width 175 height 61
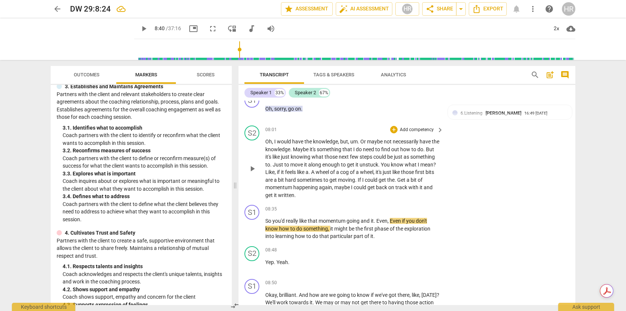
scroll to position [1935, 0]
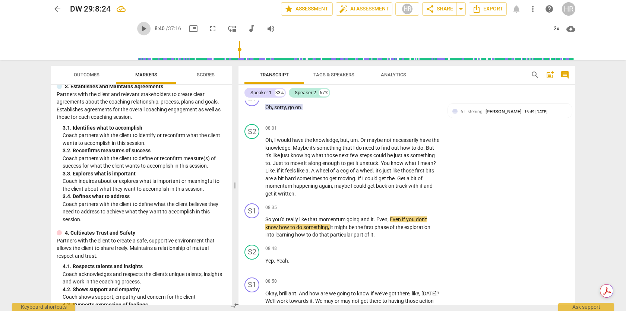
click at [139, 28] on span "play_arrow" at bounding box center [143, 28] width 9 height 9
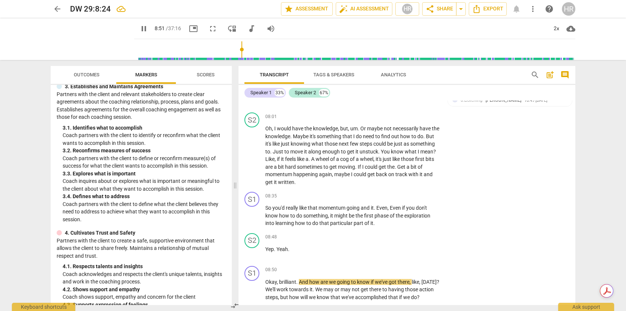
scroll to position [1955, 0]
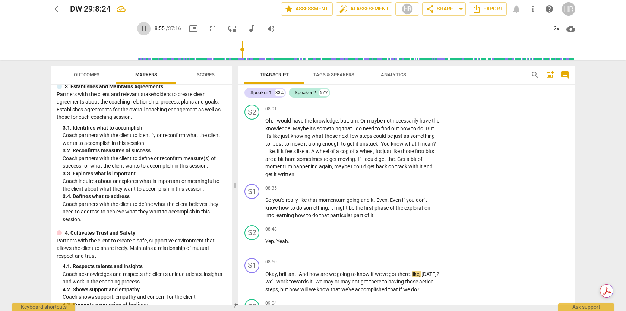
click at [139, 26] on span "pause" at bounding box center [143, 28] width 9 height 9
type input "535"
click at [396, 192] on div "+" at bounding box center [393, 188] width 7 height 7
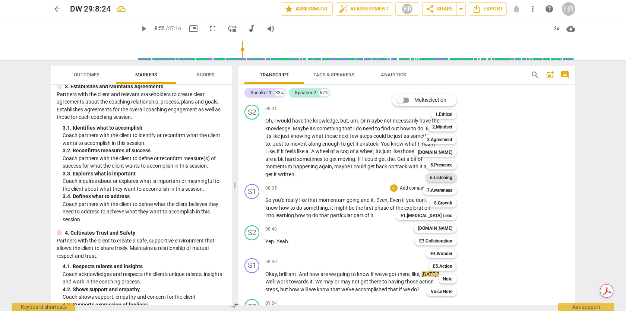
click at [435, 179] on b "6.Listening" at bounding box center [441, 177] width 22 height 9
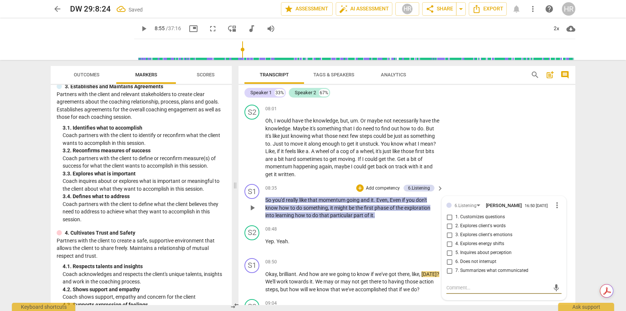
click at [449, 276] on input "7. Summarizes what communicated" at bounding box center [450, 271] width 12 height 9
checkbox input "true"
click at [460, 292] on textarea at bounding box center [498, 288] width 103 height 7
type textarea "W"
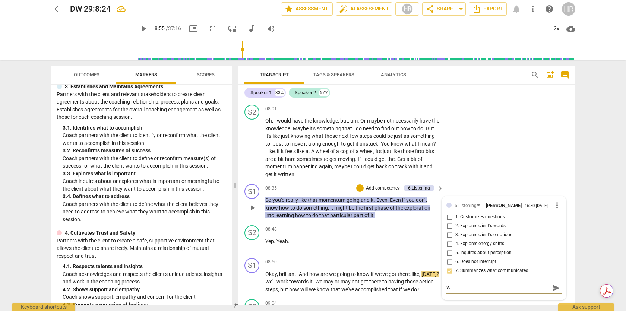
type textarea "Wo"
type textarea "Wou"
type textarea "Woul"
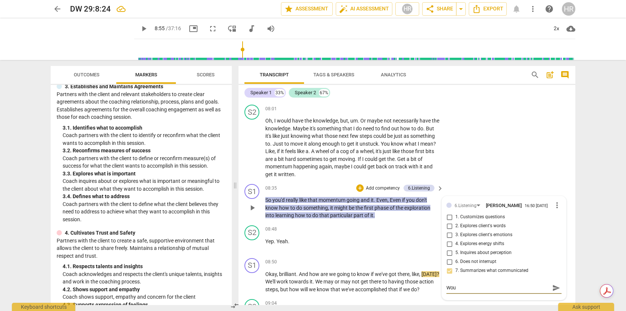
type textarea "Woul"
type textarea "Would"
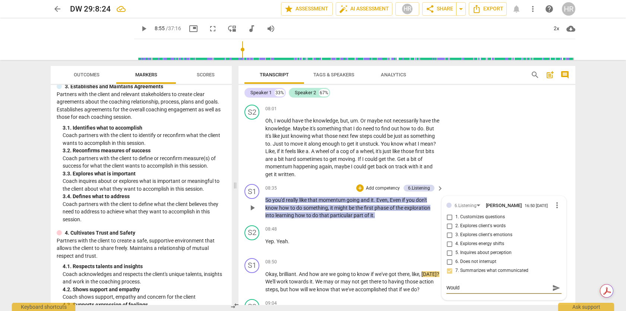
type textarea "Would h"
type textarea "Would ha"
type textarea "Would hav"
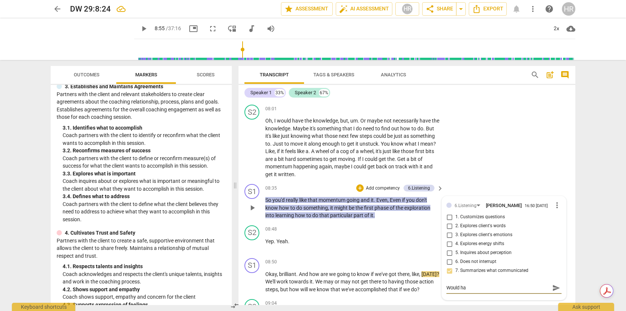
type textarea "Would hav"
type textarea "Would have"
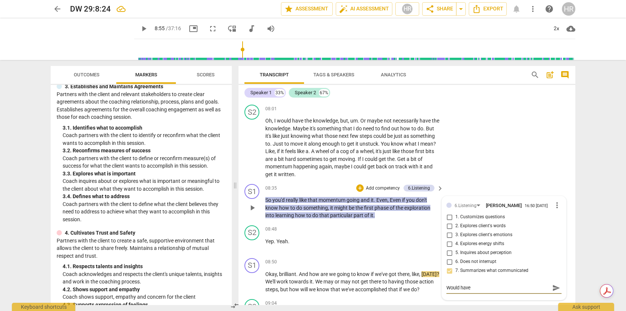
type textarea "Would have b"
type textarea "Would have be"
type textarea "Would have bee"
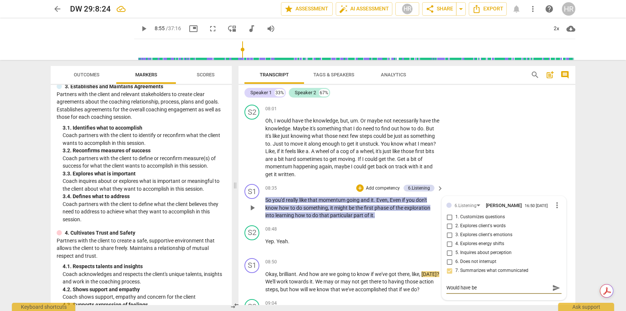
type textarea "Would have bee"
type textarea "Would have be"
type textarea "Would have b"
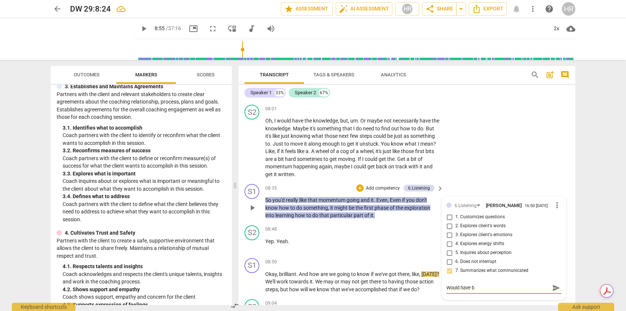
type textarea "Would have"
type textarea "Would hav"
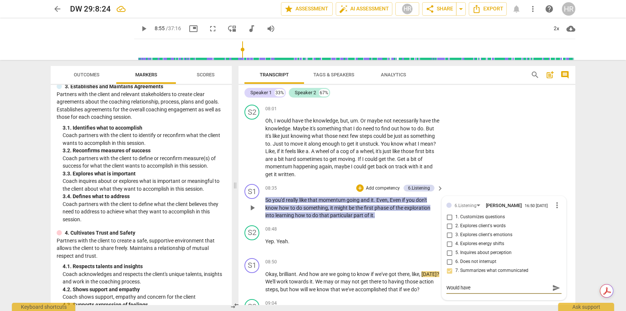
type textarea "Would hav"
type textarea "Would ha"
type textarea "Would h"
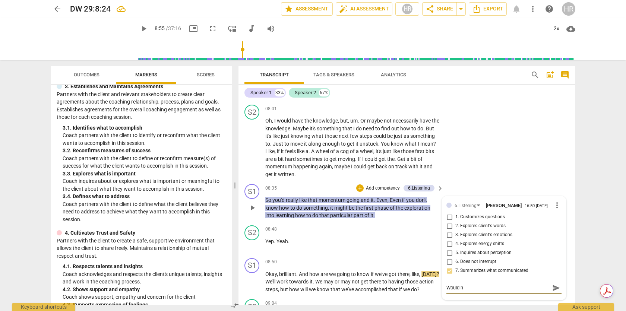
type textarea "Would"
type textarea "Woul"
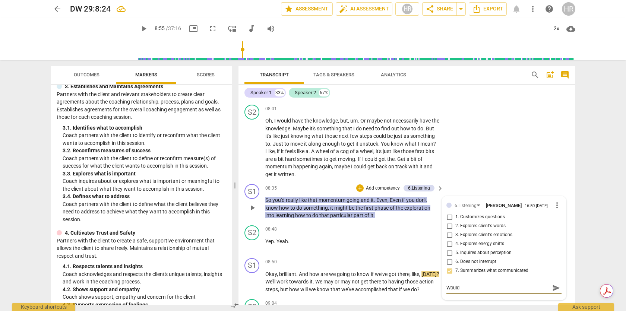
type textarea "Woul"
type textarea "Wou"
type textarea "Wo"
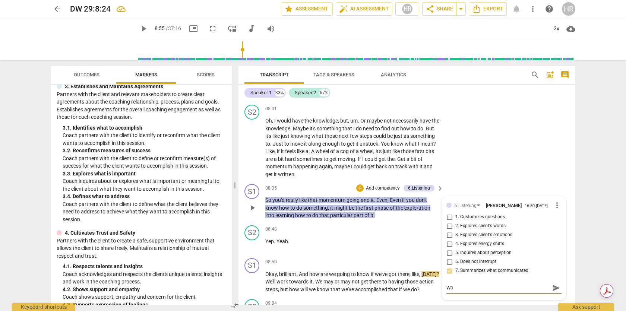
type textarea "W"
type textarea "I"
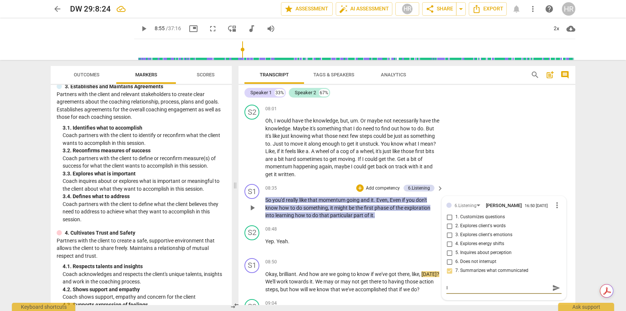
type textarea "I"
type textarea "I c"
type textarea "I co"
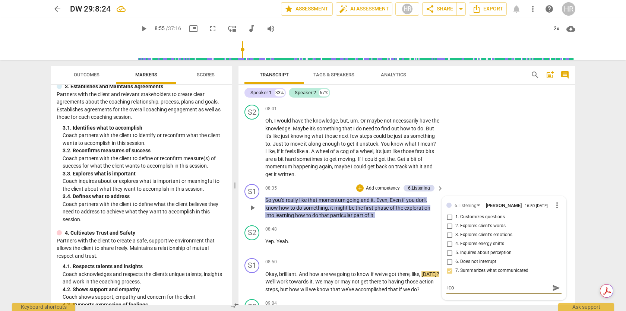
type textarea "I cou"
type textarea "I coul"
type textarea "I could"
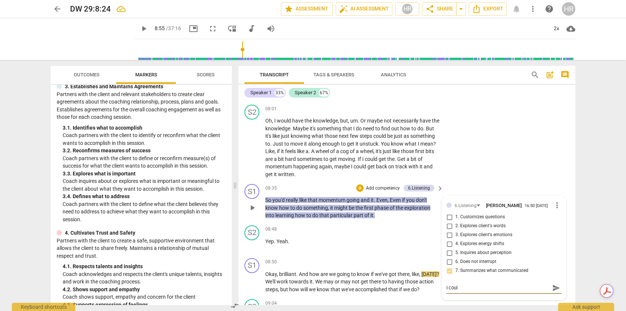
type textarea "I could"
type textarea "I could h"
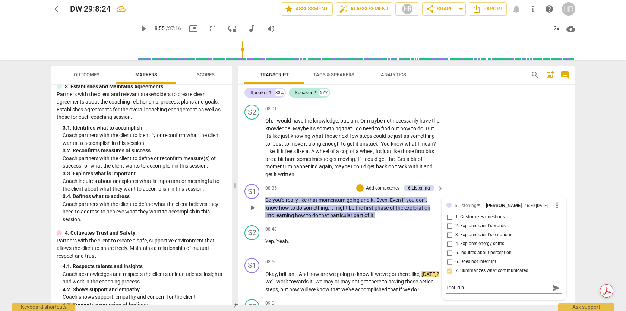
type textarea "I could ha"
type textarea "I could hav"
type textarea "I could have"
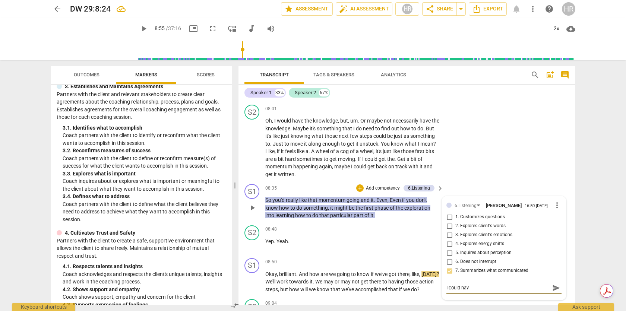
type textarea "I could have"
type textarea "I could have m"
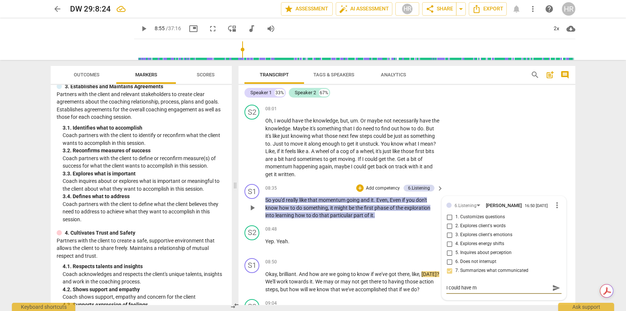
type textarea "I could have me"
type textarea "I could have men"
type textarea "I could have ment"
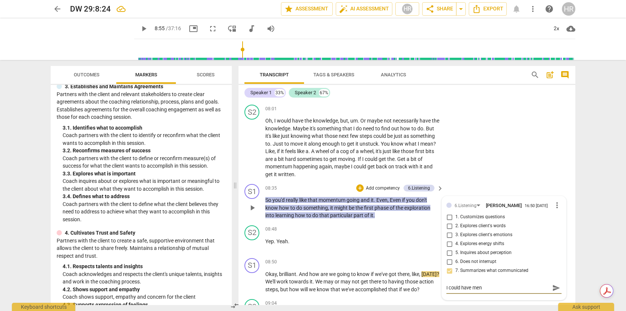
type textarea "I could have ment"
type textarea "I could have menti"
type textarea "I could have mentio"
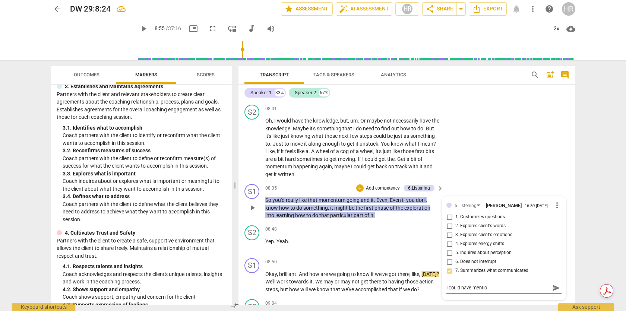
type textarea "I could have mention"
type textarea "I could have mentione"
type textarea "I could have mentioned"
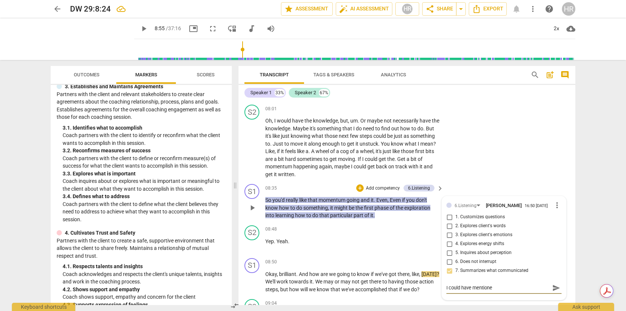
type textarea "I could have mentioned"
type textarea "I could have mentioned t"
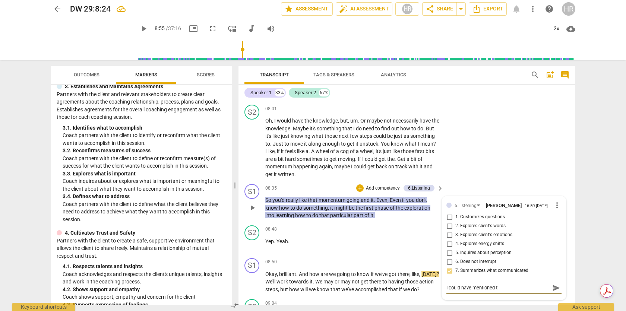
type textarea "I could have mentioned th"
type textarea "I could have mentioned the"
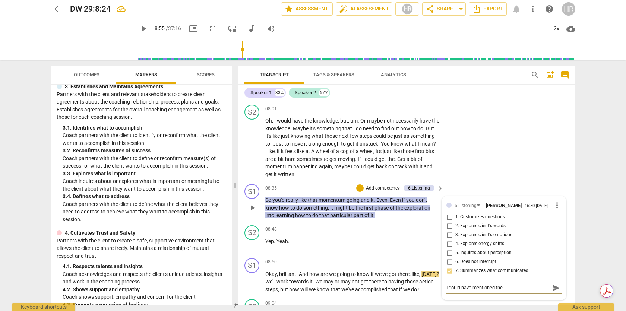
type textarea "I could have mentioned the"
type textarea "I could have mentioned the w"
type textarea "I could have mentioned the wh"
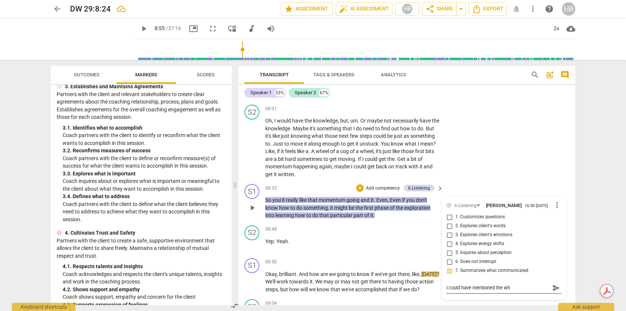
type textarea "I could have mentioned the whe"
type textarea "I could have mentioned the whee"
type textarea "I could have mentioned the wheel"
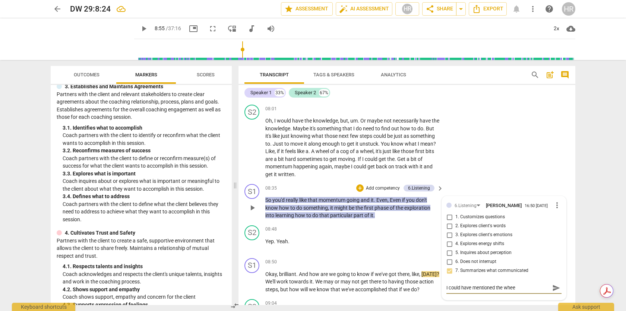
type textarea "I could have mentioned the wheel"
type textarea "I could have mentioned the wheel o"
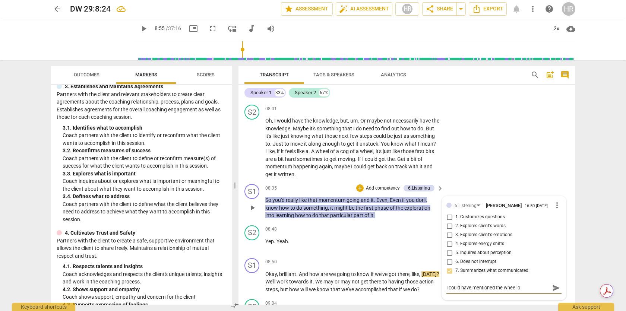
type textarea "I could have mentioned the wheel of"
type textarea "I could have mentioned the wheel of t"
type textarea "I could have mentioned the wheel of th"
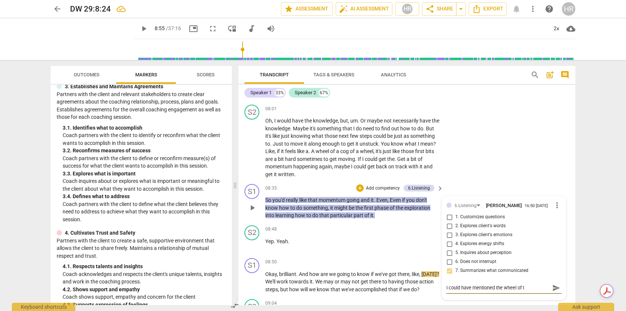
type textarea "I could have mentioned the wheel of th"
type textarea "I could have mentioned the wheel of the"
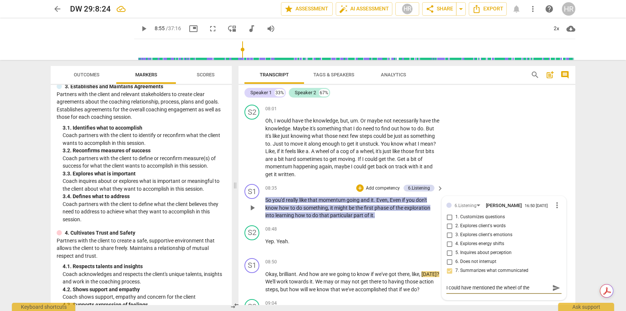
type textarea "I could have mentioned the wheel of the c"
type textarea "I could have mentioned the wheel of the co"
type textarea "I could have mentioned the wheel of the cog"
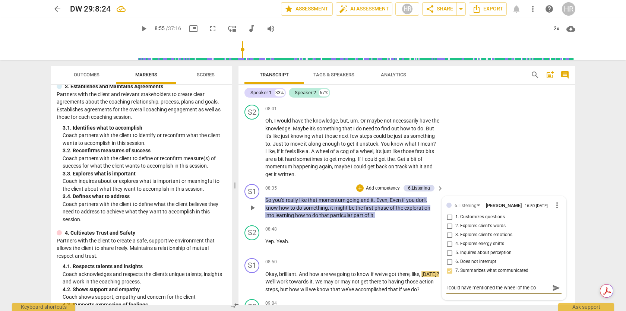
type textarea "I could have mentioned the wheel of the cog"
type textarea "I could have mentioned the wheel of the cog h"
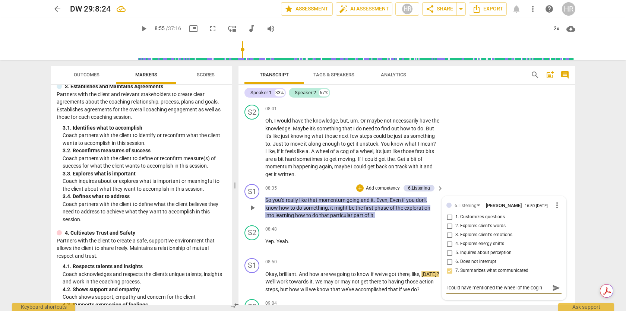
type textarea "I could have mentioned the wheel of the cog he"
type textarea "I could have mentioned the wheel of the cog her"
type textarea "I could have mentioned the wheel of the cog here"
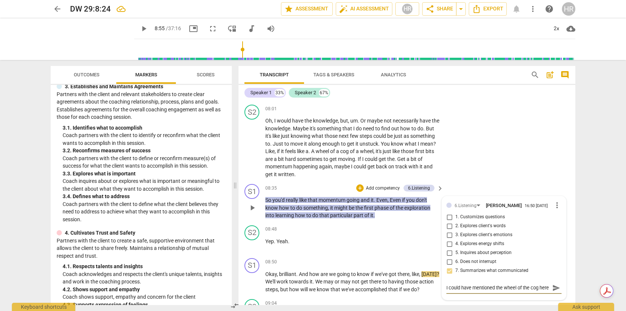
type textarea "I could have mentioned the wheel of the cog here"
type textarea "I could have mentioned the wheel of the cog here,"
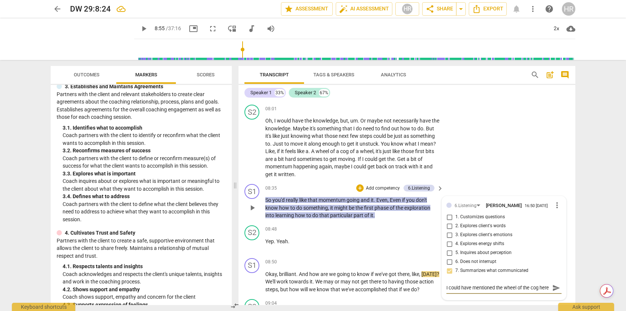
type textarea "I could have mentioned the wheel of the cog here,"
type textarea "I could have mentioned the wheel of the cog here, i"
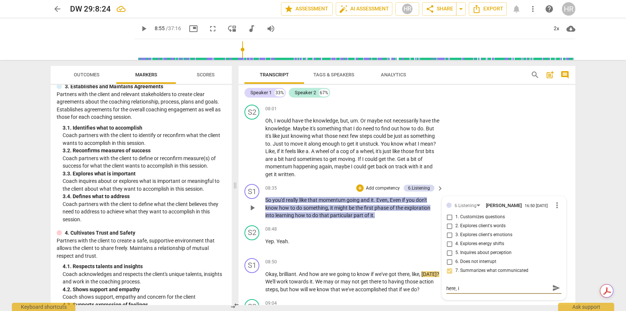
type textarea "I could have mentioned the wheel of the cog here, it"
type textarea "I could have mentioned the wheel of the cog here, it f"
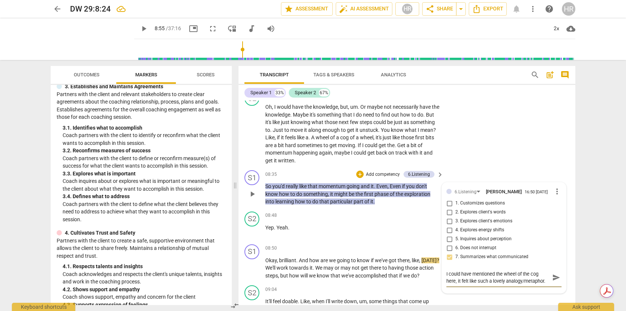
scroll to position [1983, 0]
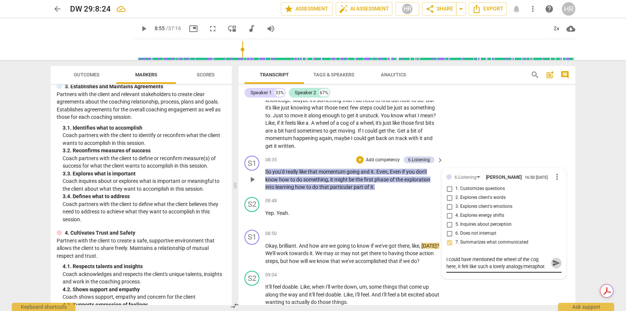
click at [512, 267] on span "send" at bounding box center [557, 263] width 8 height 8
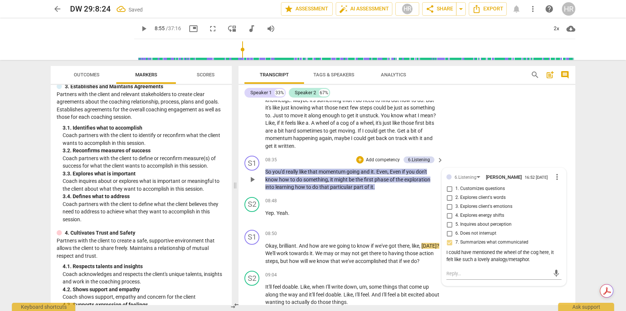
scroll to position [1985, 0]
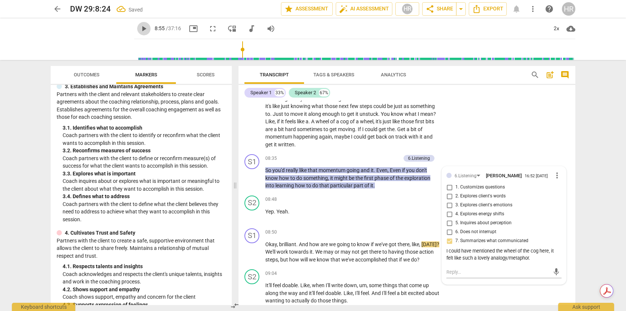
click at [139, 28] on span "play_arrow" at bounding box center [143, 28] width 9 height 9
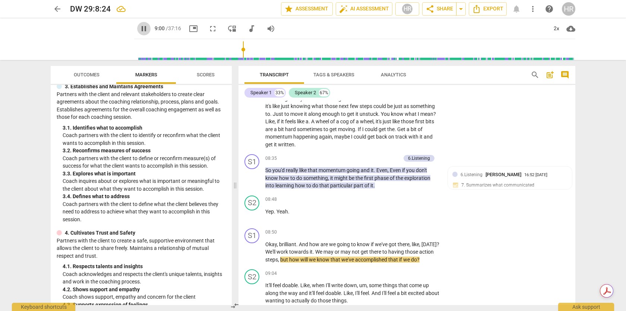
click at [139, 28] on span "pause" at bounding box center [143, 28] width 9 height 9
click at [401, 236] on p "Add competency" at bounding box center [416, 232] width 35 height 7
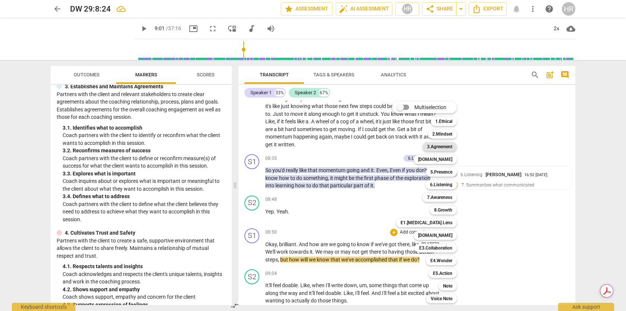
click at [435, 148] on b "3.Agreement" at bounding box center [439, 146] width 25 height 9
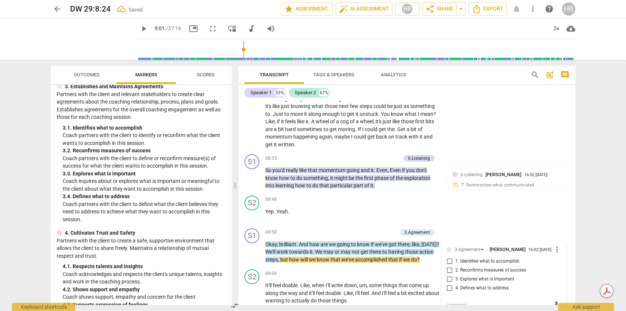
scroll to position [2097, 0]
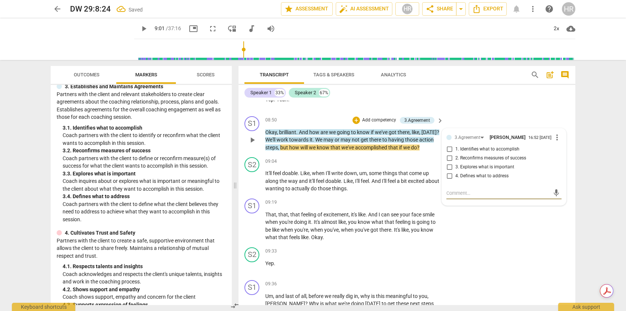
click at [449, 163] on input "2. Reconfirms measures of success" at bounding box center [450, 158] width 12 height 9
click at [139, 26] on span "play_arrow" at bounding box center [143, 28] width 9 height 9
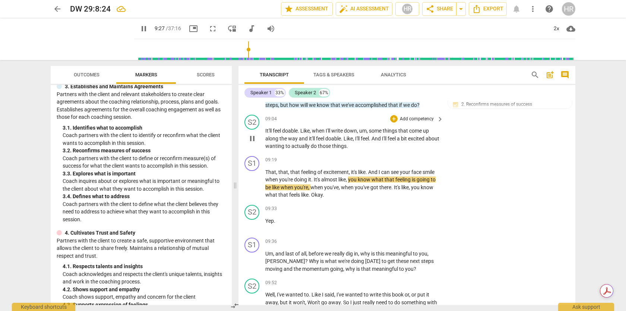
scroll to position [2141, 0]
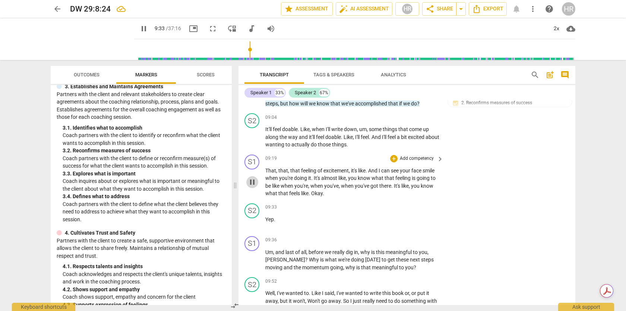
click at [254, 187] on span "pause" at bounding box center [252, 182] width 9 height 9
click at [392, 161] on div "+" at bounding box center [393, 157] width 7 height 7
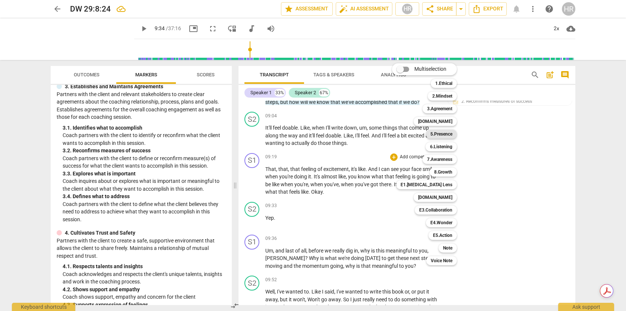
click at [443, 135] on b "5.Presence" at bounding box center [442, 134] width 22 height 9
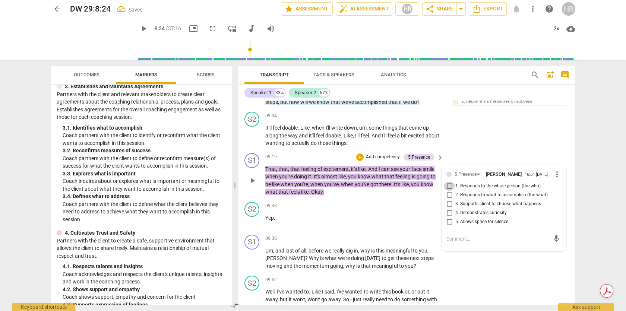
click at [448, 191] on input "1. Responds to the whole person (the who)" at bounding box center [450, 186] width 12 height 9
click at [139, 28] on span "play_arrow" at bounding box center [143, 28] width 9 height 9
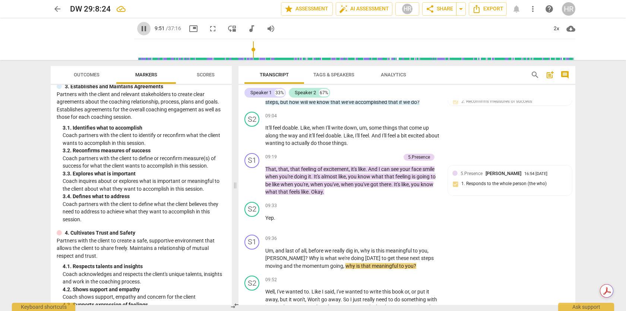
click at [139, 29] on span "pause" at bounding box center [143, 28] width 9 height 9
click at [395, 243] on div "+" at bounding box center [393, 238] width 7 height 7
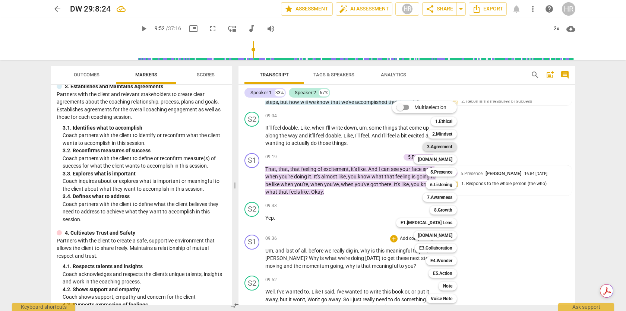
click at [442, 148] on b "3.Agreement" at bounding box center [439, 146] width 25 height 9
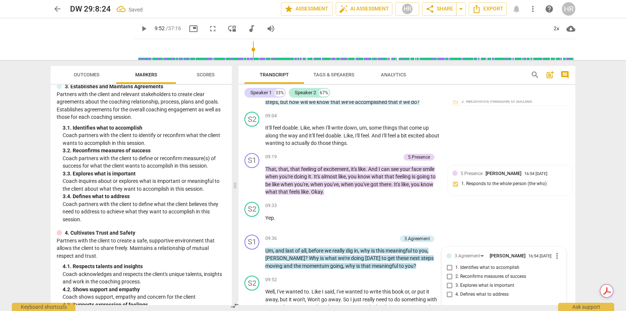
scroll to position [2261, 0]
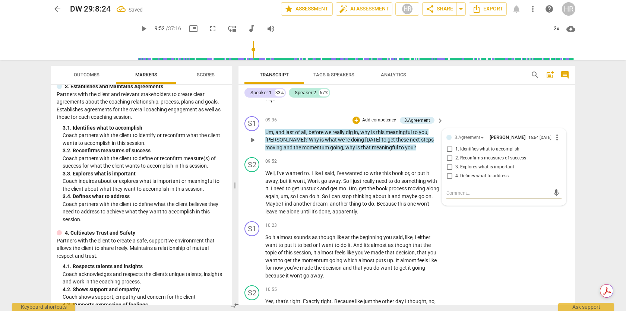
click at [449, 172] on input "3. Explores what is important" at bounding box center [450, 167] width 12 height 9
click at [254, 197] on span "play_arrow" at bounding box center [252, 192] width 9 height 9
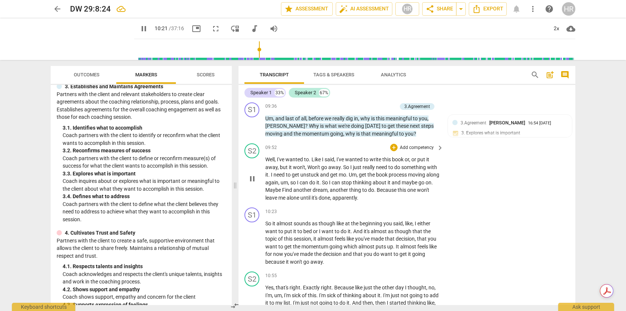
scroll to position [2276, 0]
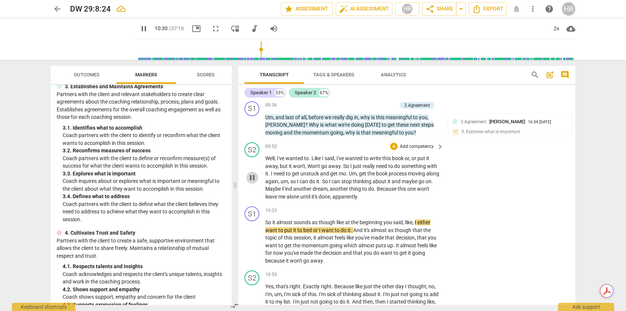
click at [254, 182] on span "pause" at bounding box center [252, 177] width 9 height 9
click at [254, 182] on span "play_arrow" at bounding box center [252, 177] width 9 height 9
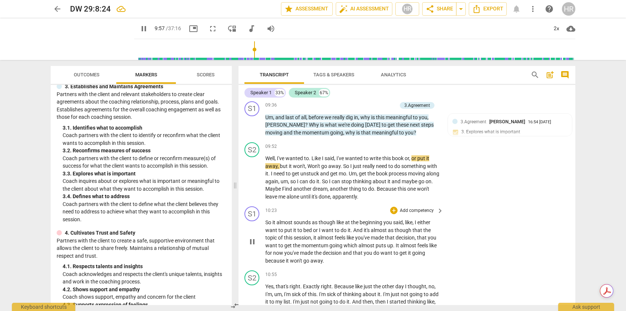
click at [252, 246] on span "pause" at bounding box center [252, 242] width 9 height 9
click at [252, 246] on span "play_arrow" at bounding box center [252, 242] width 9 height 9
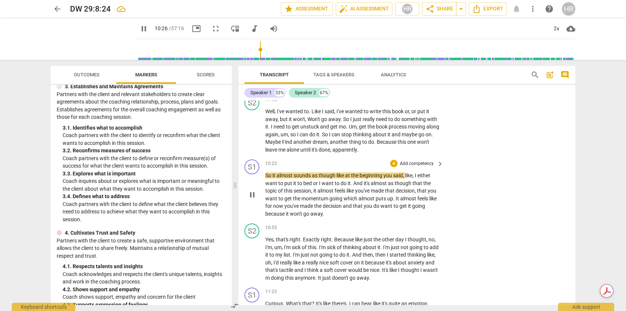
scroll to position [2342, 0]
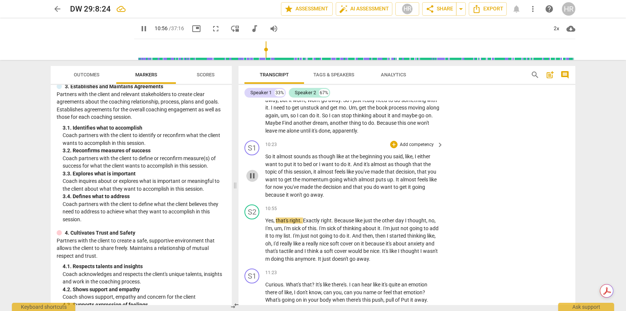
click at [255, 180] on span "pause" at bounding box center [252, 176] width 9 height 9
click at [395, 148] on div "+" at bounding box center [393, 144] width 7 height 7
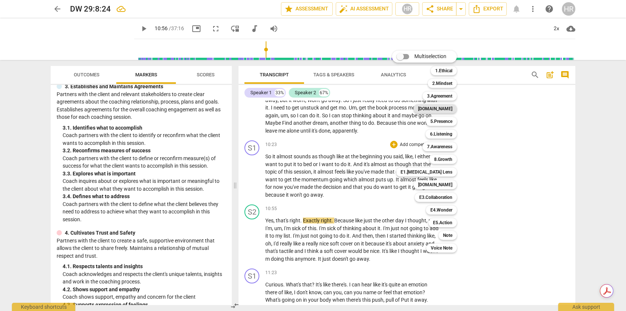
click at [444, 110] on b "[DOMAIN_NAME]" at bounding box center [435, 108] width 34 height 9
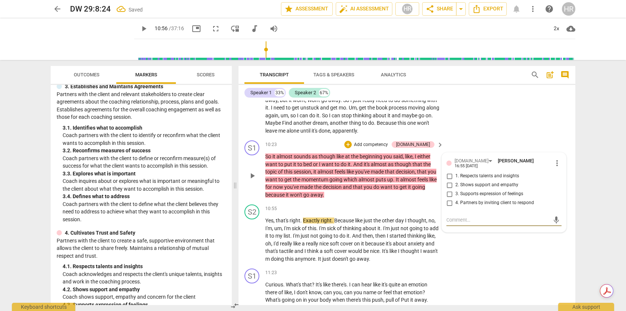
click at [449, 208] on input "4. Partners by inviting client to respond" at bounding box center [450, 203] width 12 height 9
click at [250, 245] on span "play_arrow" at bounding box center [252, 240] width 9 height 9
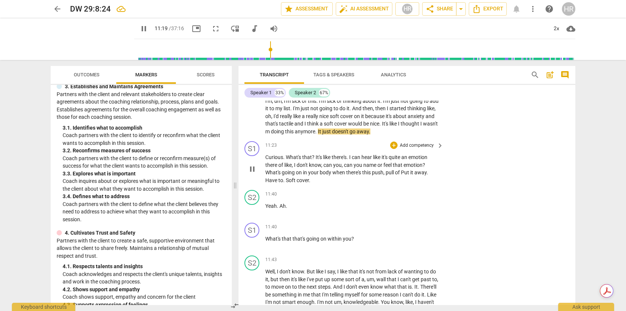
scroll to position [2471, 0]
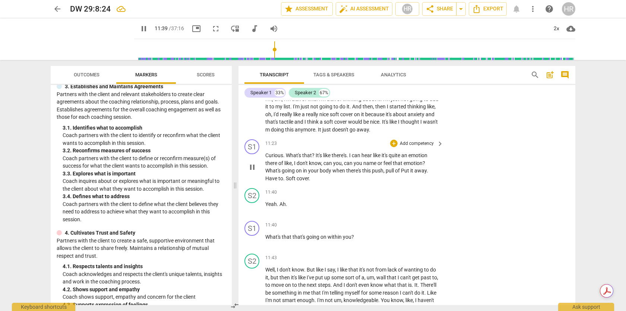
click at [253, 172] on span "pause" at bounding box center [252, 167] width 9 height 9
click at [392, 147] on div "+" at bounding box center [393, 143] width 7 height 7
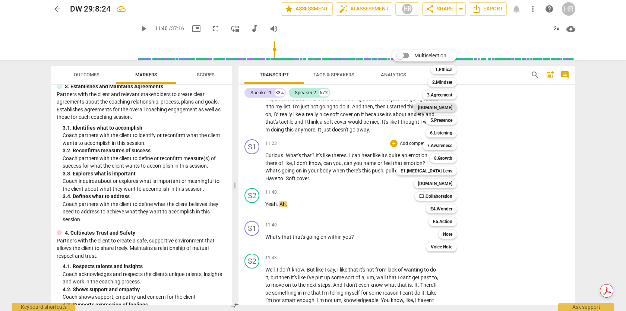
click at [442, 107] on b "[DOMAIN_NAME]" at bounding box center [435, 107] width 34 height 9
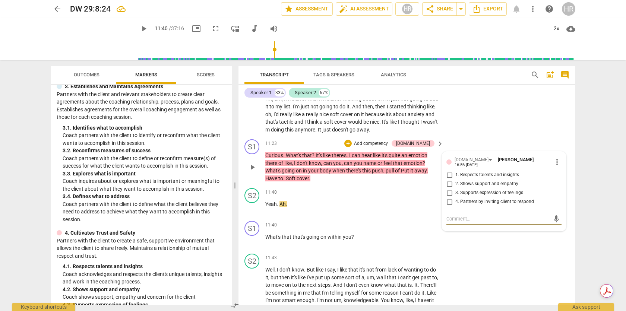
click at [450, 198] on input "3. Supports expression of feelings" at bounding box center [450, 193] width 12 height 9
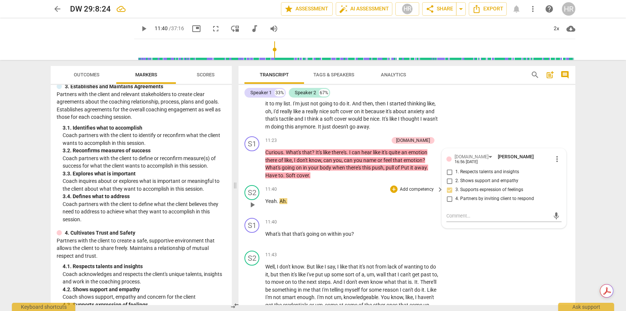
scroll to position [2476, 0]
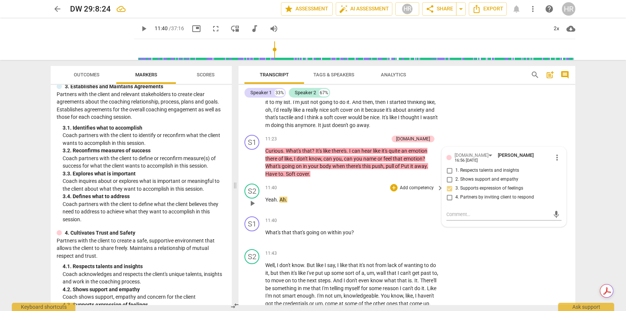
click at [254, 208] on span "play_arrow" at bounding box center [252, 203] width 9 height 9
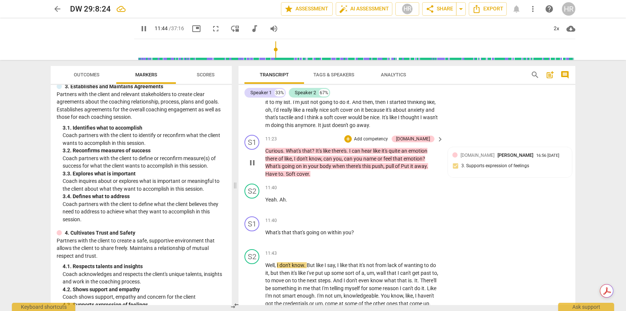
click at [250, 167] on span "pause" at bounding box center [252, 162] width 9 height 9
click at [250, 167] on span "play_arrow" at bounding box center [252, 162] width 9 height 9
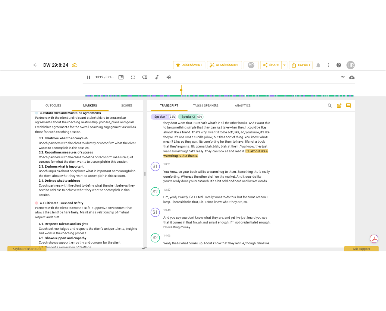
scroll to position [2740, 0]
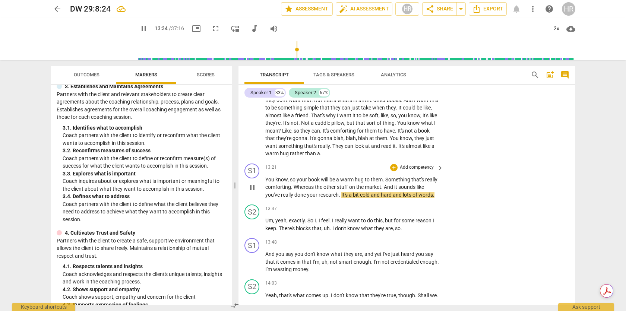
click at [251, 192] on span "pause" at bounding box center [252, 187] width 9 height 9
click at [395, 172] on div "+" at bounding box center [393, 167] width 7 height 7
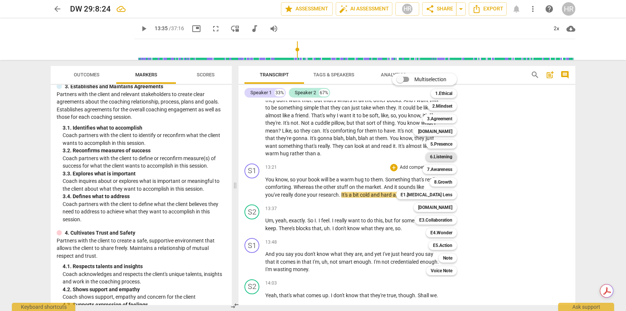
click at [437, 159] on b "6.Listening" at bounding box center [441, 157] width 22 height 9
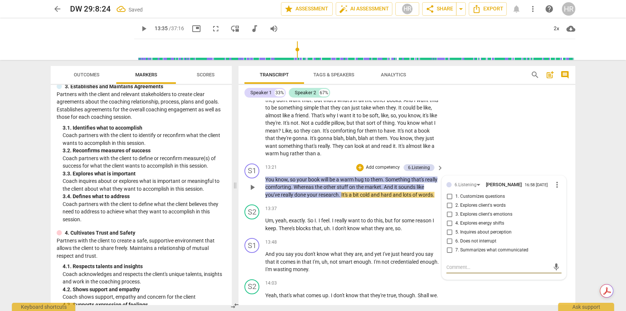
click at [447, 255] on input "7. Summarizes what communicated" at bounding box center [450, 250] width 12 height 9
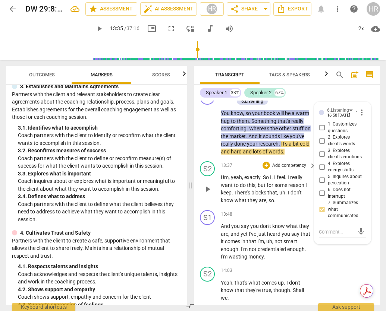
scroll to position [4037, 0]
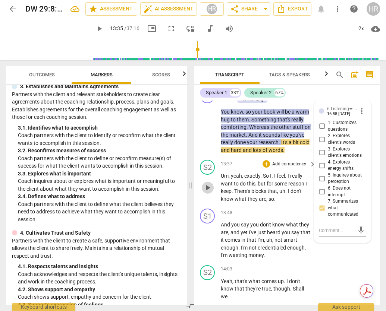
click at [210, 188] on span "play_arrow" at bounding box center [207, 187] width 9 height 9
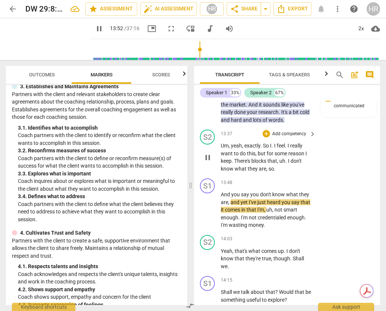
scroll to position [4081, 0]
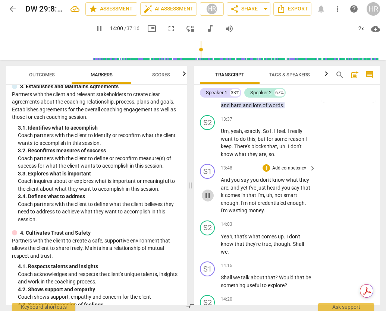
click at [209, 197] on span "pause" at bounding box center [207, 195] width 9 height 9
click at [266, 168] on div "+" at bounding box center [266, 167] width 7 height 7
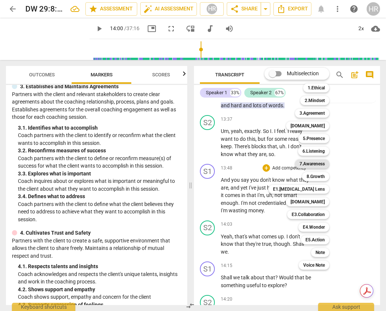
click at [307, 164] on b "7.Awareness" at bounding box center [311, 164] width 25 height 9
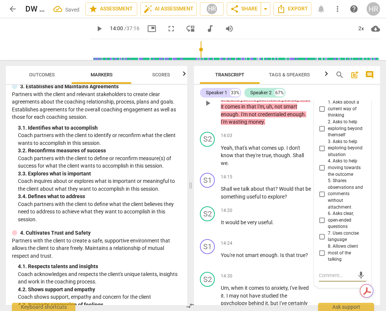
scroll to position [4177, 0]
click at [321, 130] on input "2. Asks to help exploring beyond themself" at bounding box center [322, 129] width 12 height 9
click at [321, 195] on input "5. Shares observations and comments without attachment" at bounding box center [322, 194] width 12 height 9
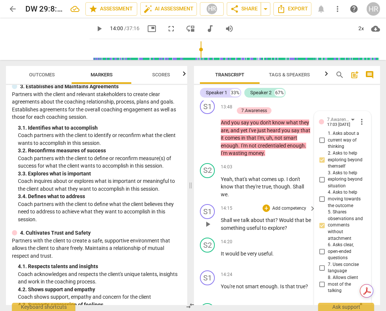
scroll to position [4146, 0]
click at [210, 189] on span "play_arrow" at bounding box center [207, 187] width 9 height 9
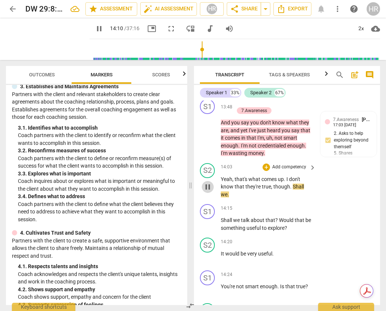
click at [210, 189] on span "pause" at bounding box center [207, 187] width 9 height 9
click at [210, 188] on span "play_arrow" at bounding box center [207, 187] width 9 height 9
click at [211, 187] on span "pause" at bounding box center [207, 187] width 9 height 9
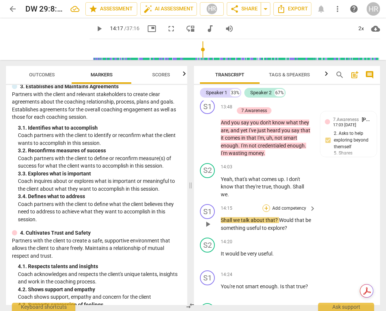
click at [267, 209] on div "+" at bounding box center [266, 208] width 7 height 7
